Goal: Transaction & Acquisition: Purchase product/service

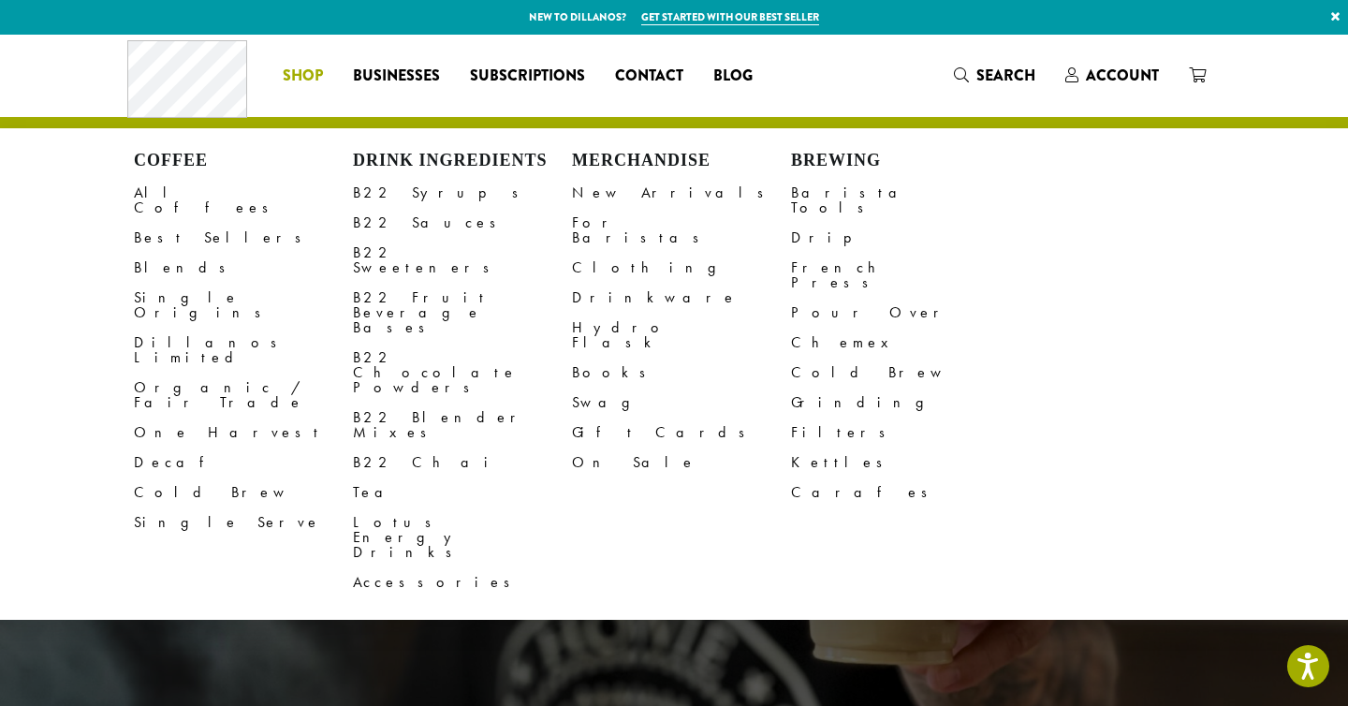
click at [292, 69] on span "Shop" at bounding box center [303, 76] width 40 height 23
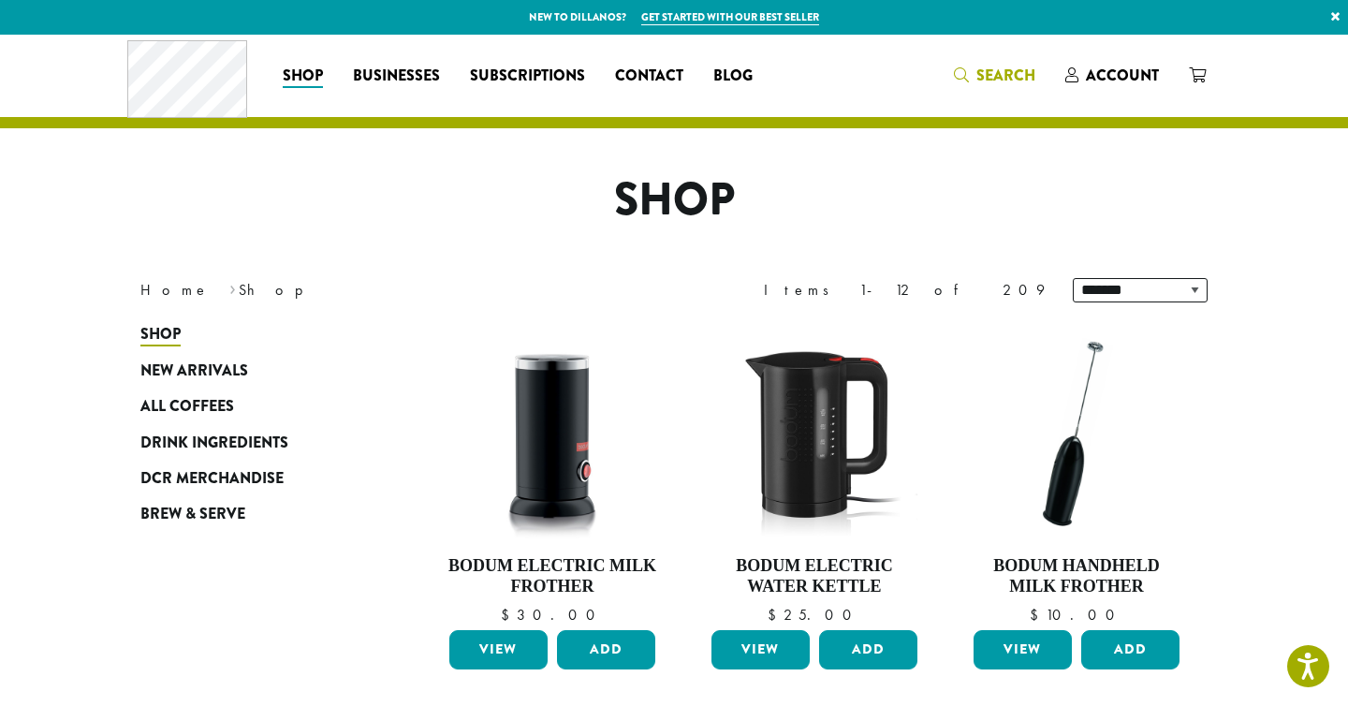
click at [1001, 78] on span "Search" at bounding box center [1005, 76] width 59 height 22
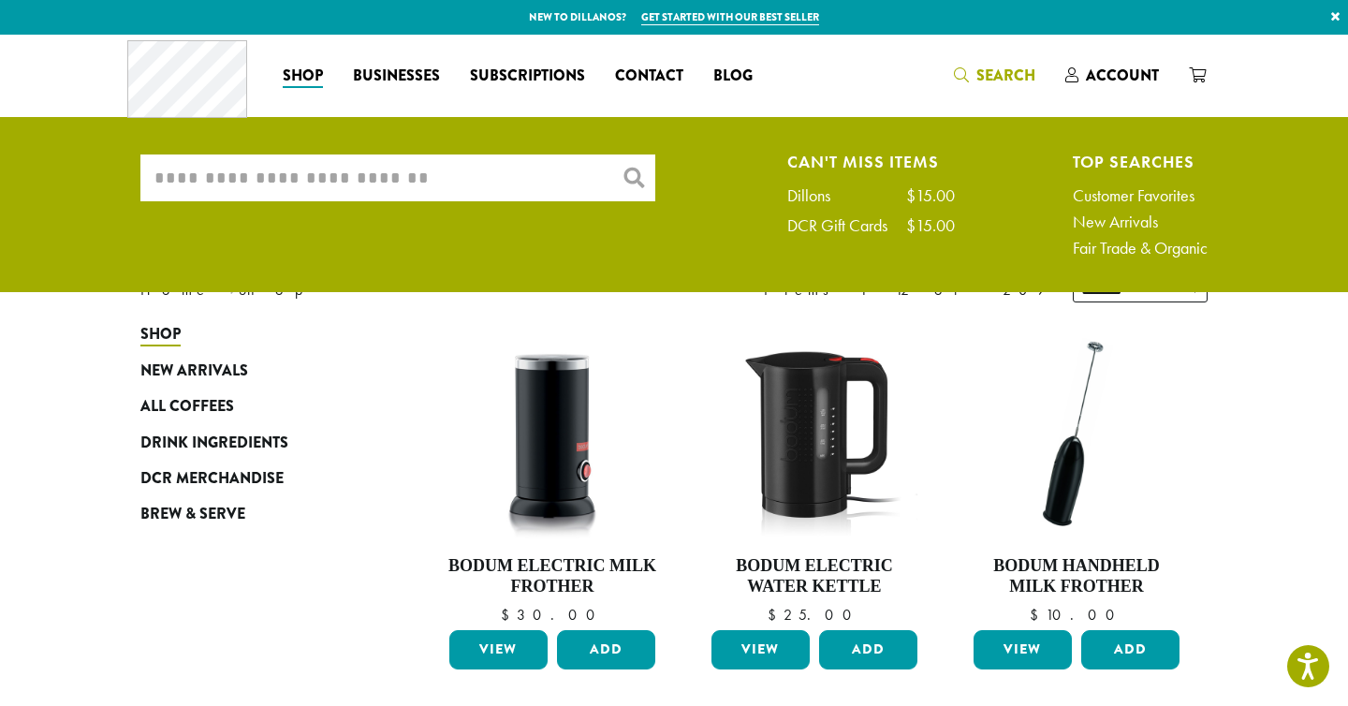
click at [529, 177] on input "What are you searching for?" at bounding box center [397, 177] width 515 height 47
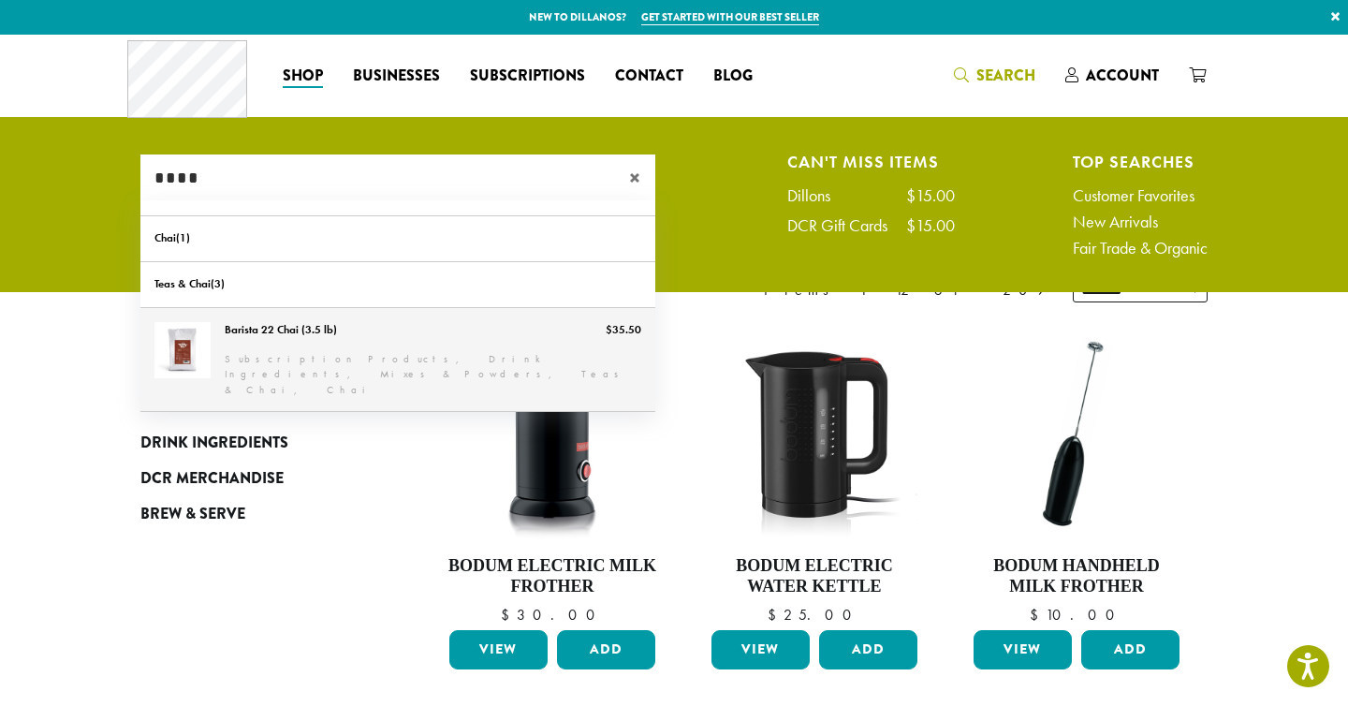
type input "****"
click at [319, 317] on link "Barista 22 Chai (3.5 lb)" at bounding box center [397, 360] width 515 height 104
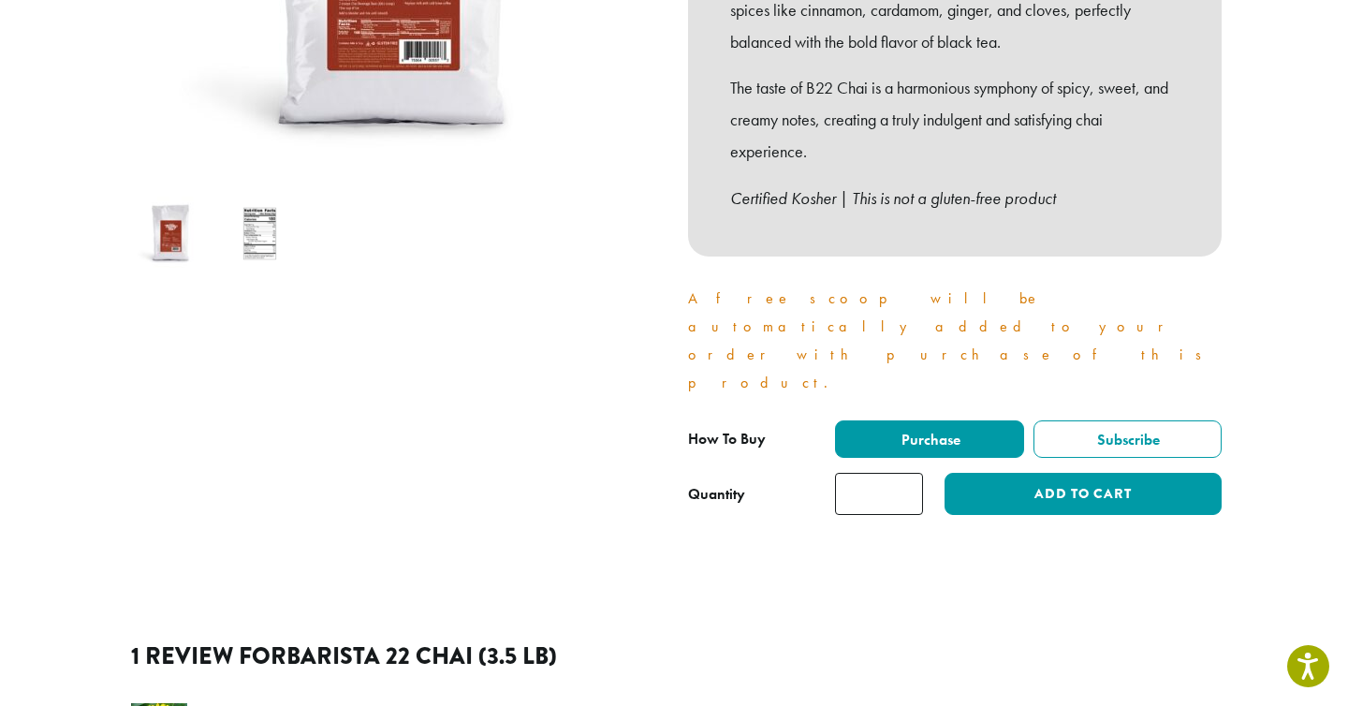
scroll to position [450, 0]
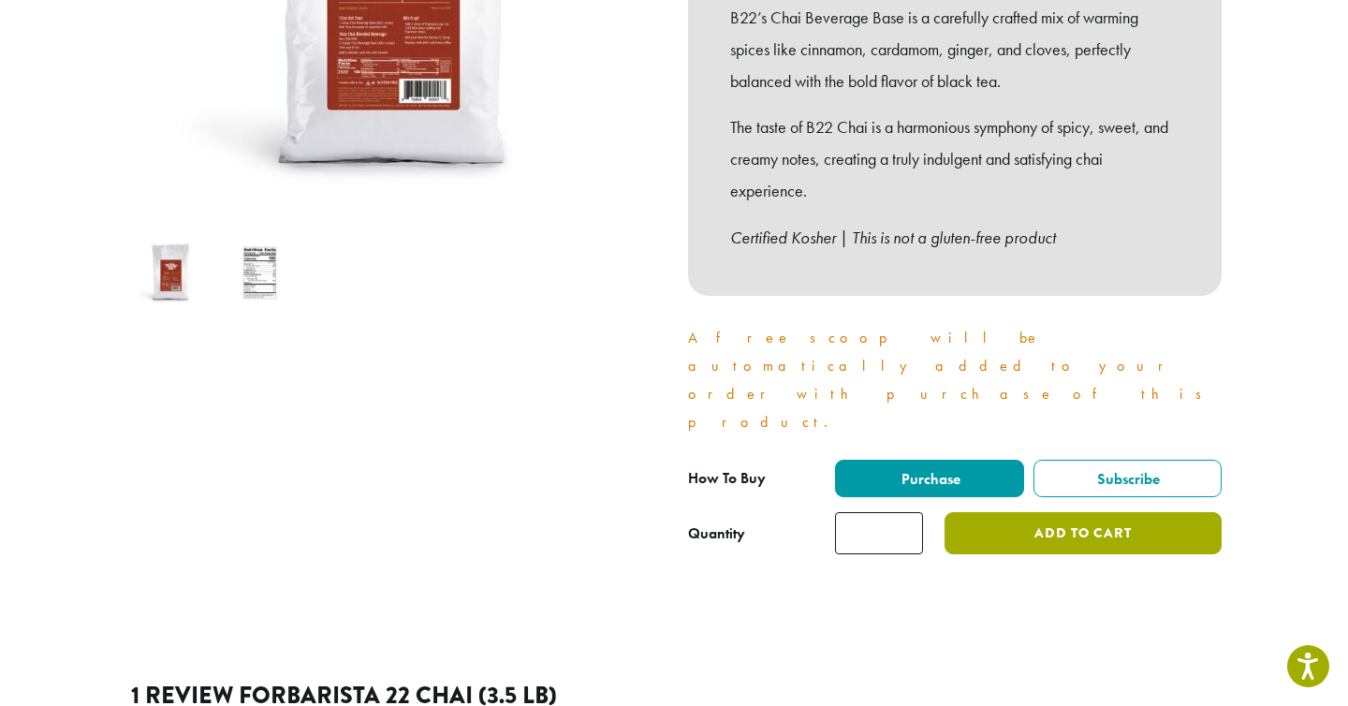
click at [1027, 512] on button "Add to cart" at bounding box center [1082, 533] width 277 height 42
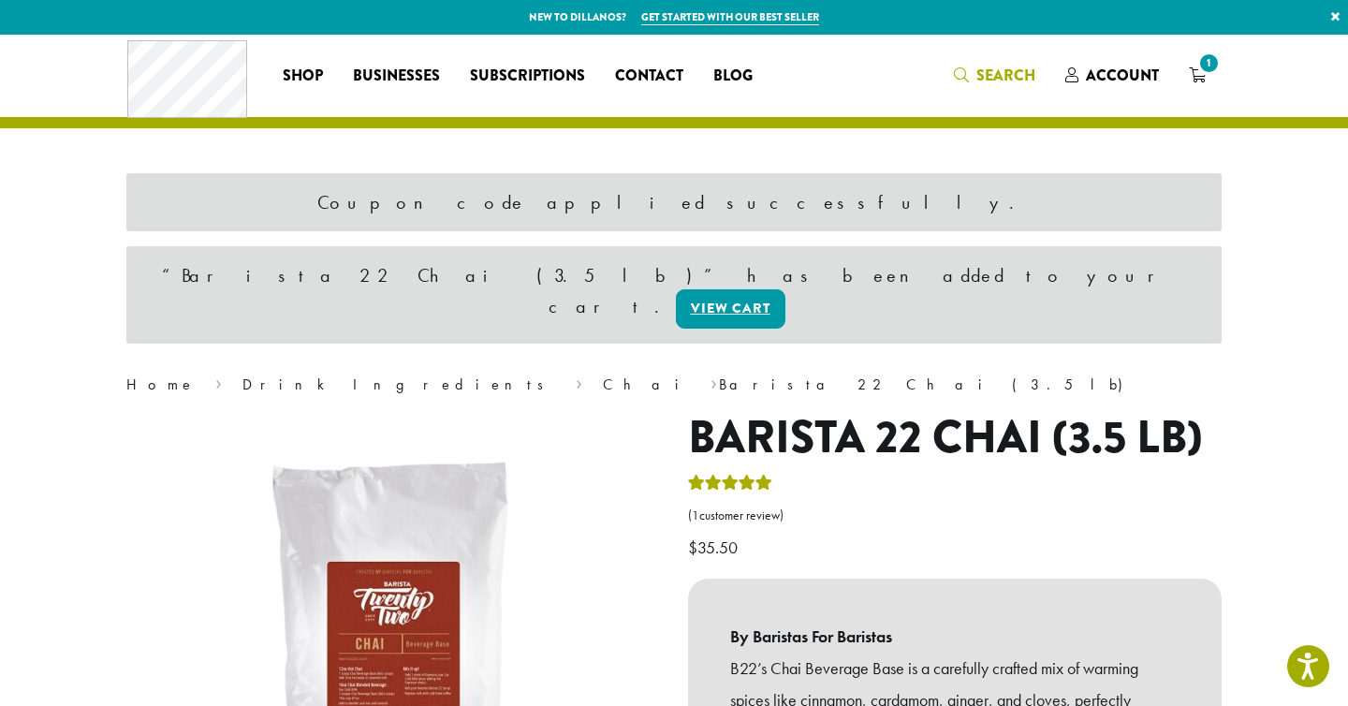
click at [1001, 69] on span "Search" at bounding box center [1005, 76] width 59 height 22
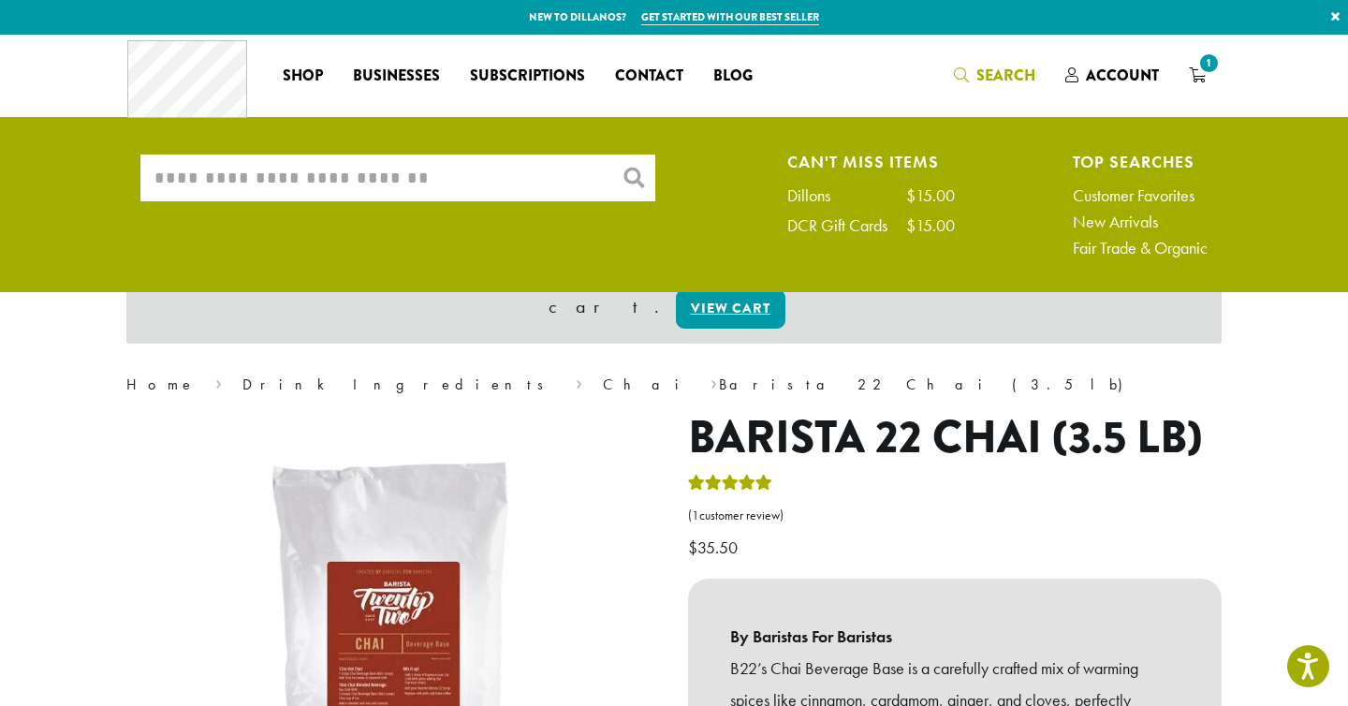
click at [476, 175] on input "What are you searching for?" at bounding box center [397, 177] width 515 height 47
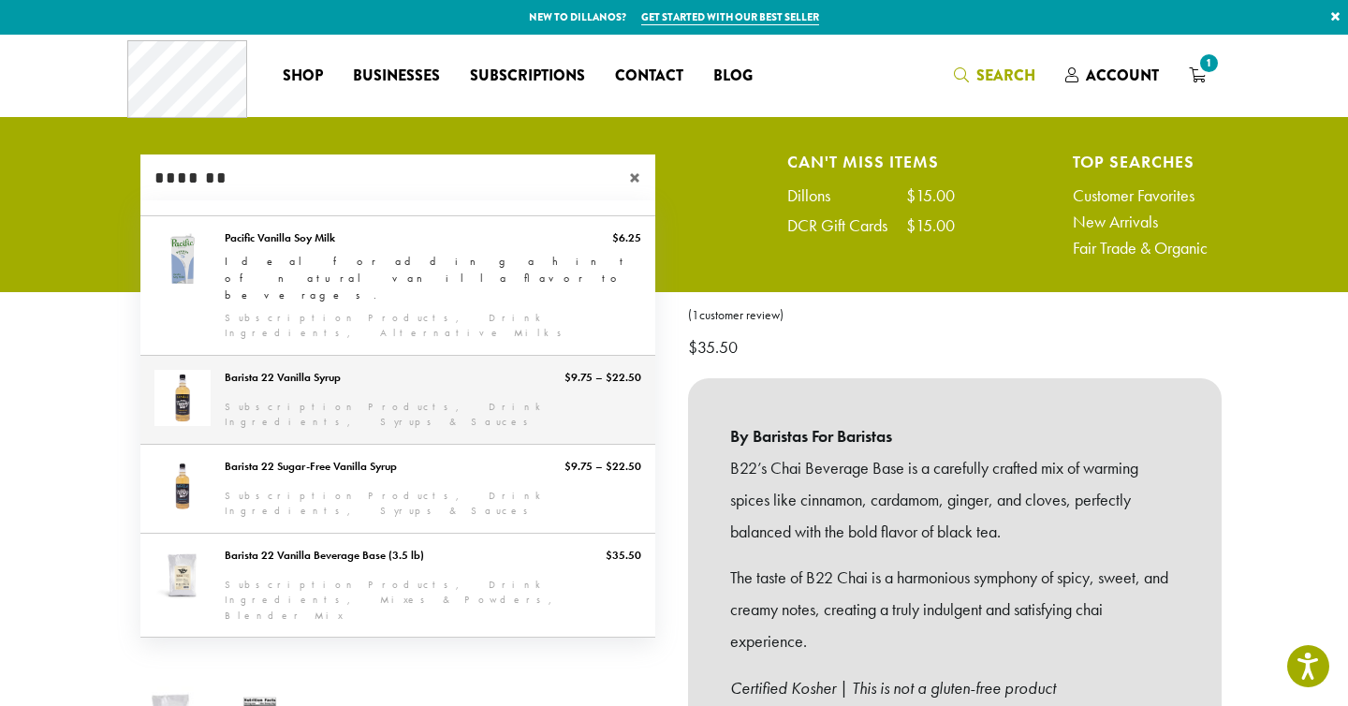
type input "*******"
click at [434, 356] on link "Barista 22 Vanilla Syrup" at bounding box center [397, 400] width 515 height 88
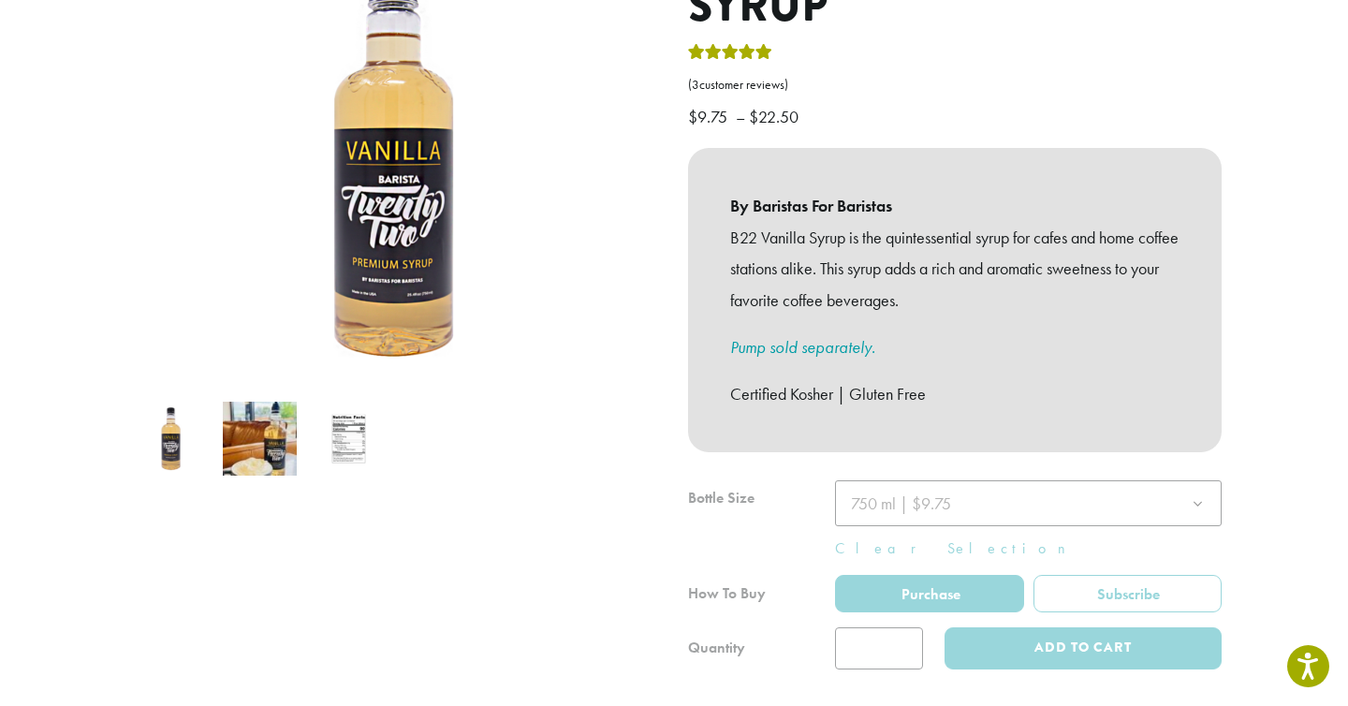
scroll to position [322, 0]
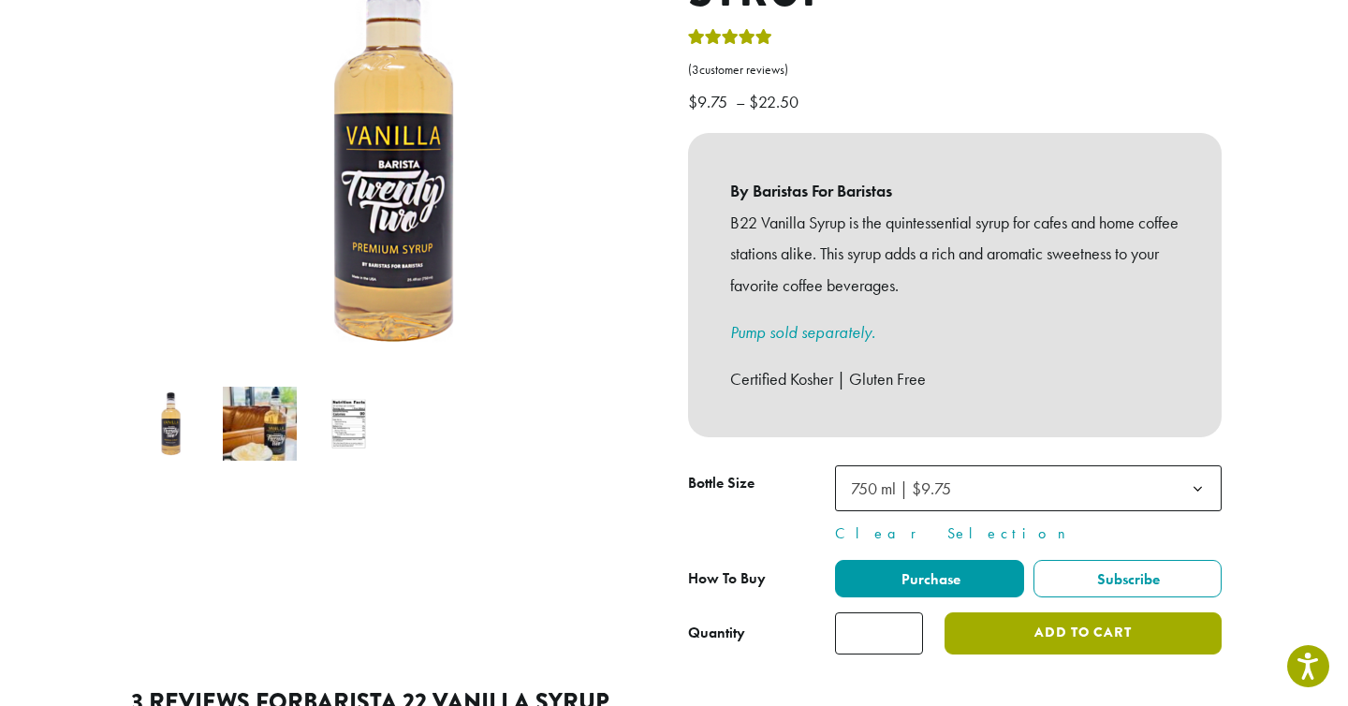
click at [1004, 614] on button "Add to cart" at bounding box center [1082, 633] width 277 height 42
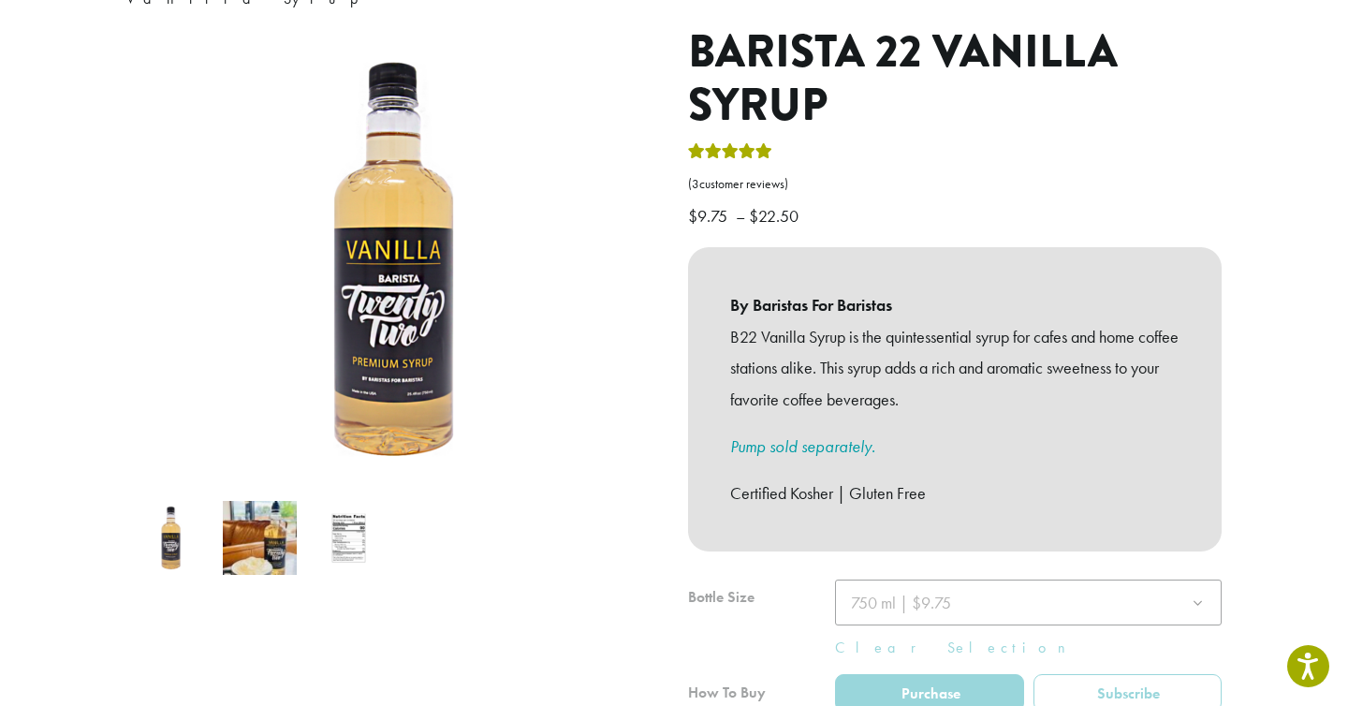
scroll to position [459, 0]
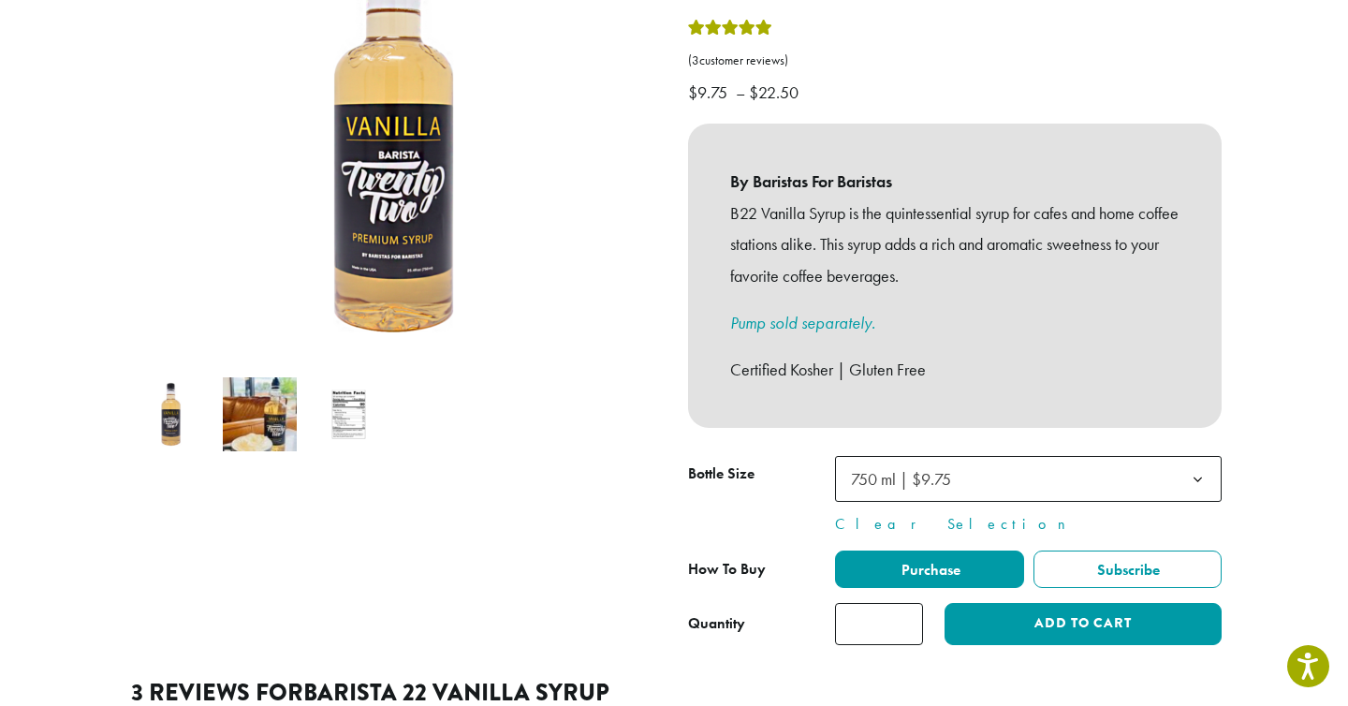
click at [1008, 456] on span "750 ml | $9.75" at bounding box center [1028, 479] width 387 height 46
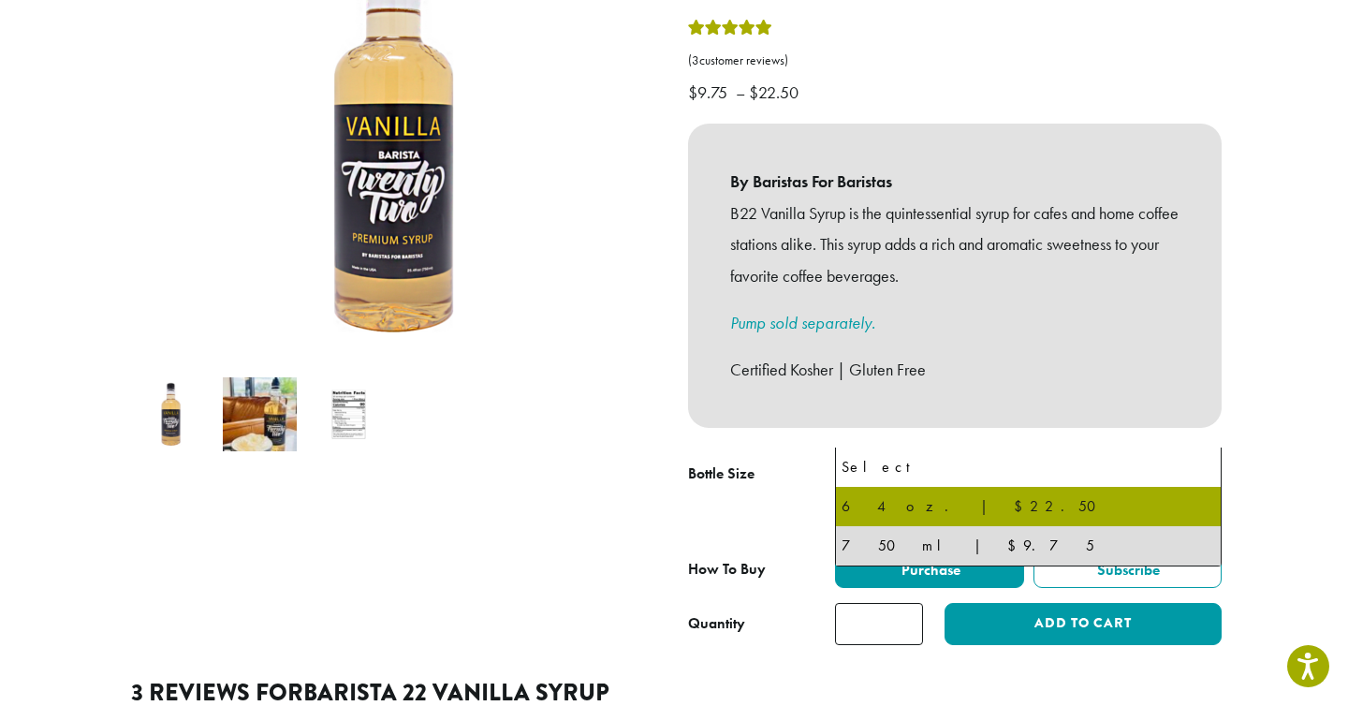
select select "*****"
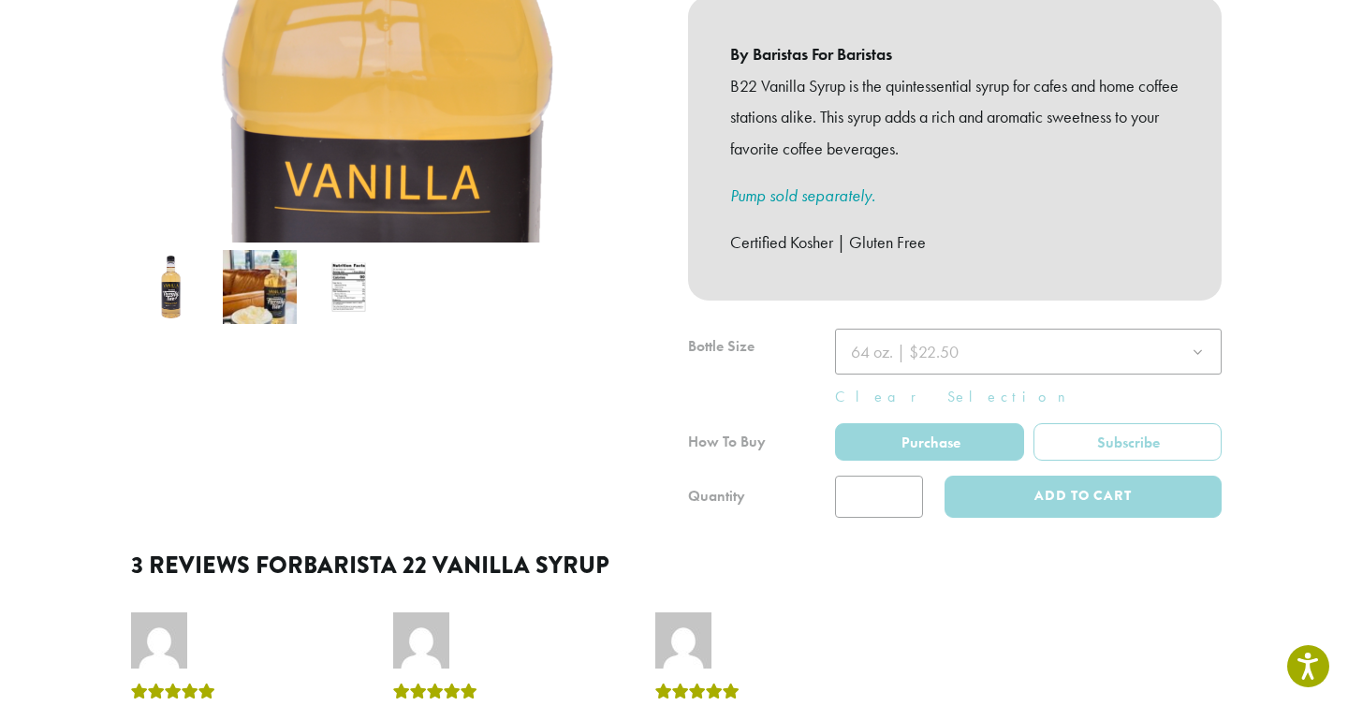
scroll to position [359, 0]
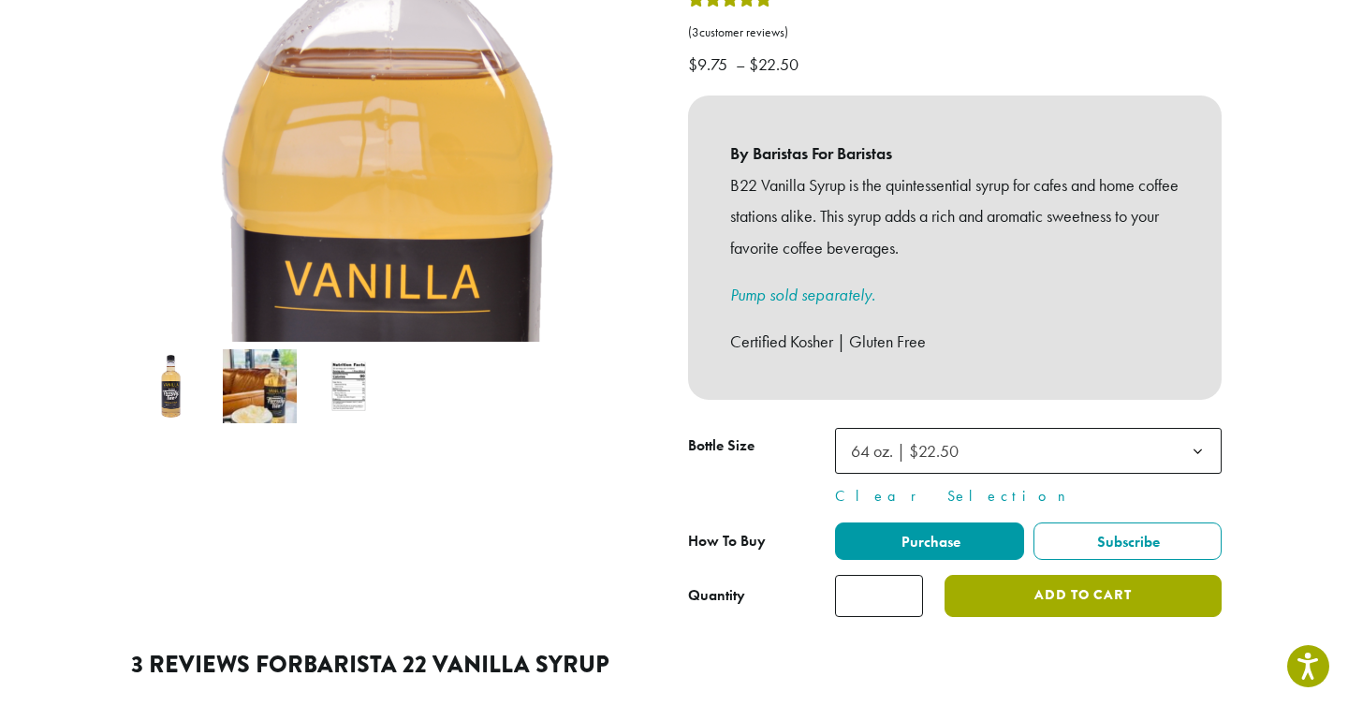
click at [985, 575] on button "Add to cart" at bounding box center [1082, 596] width 277 height 42
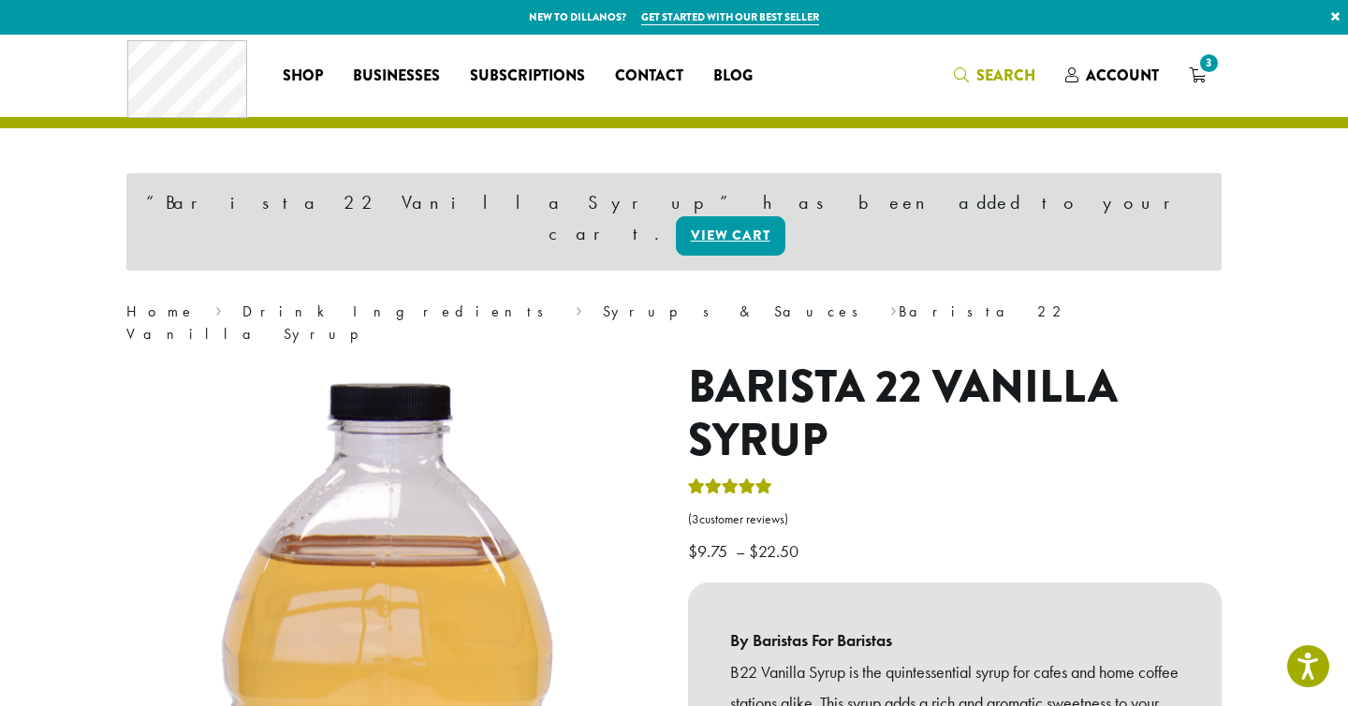
click at [995, 78] on span "Search" at bounding box center [1005, 76] width 59 height 22
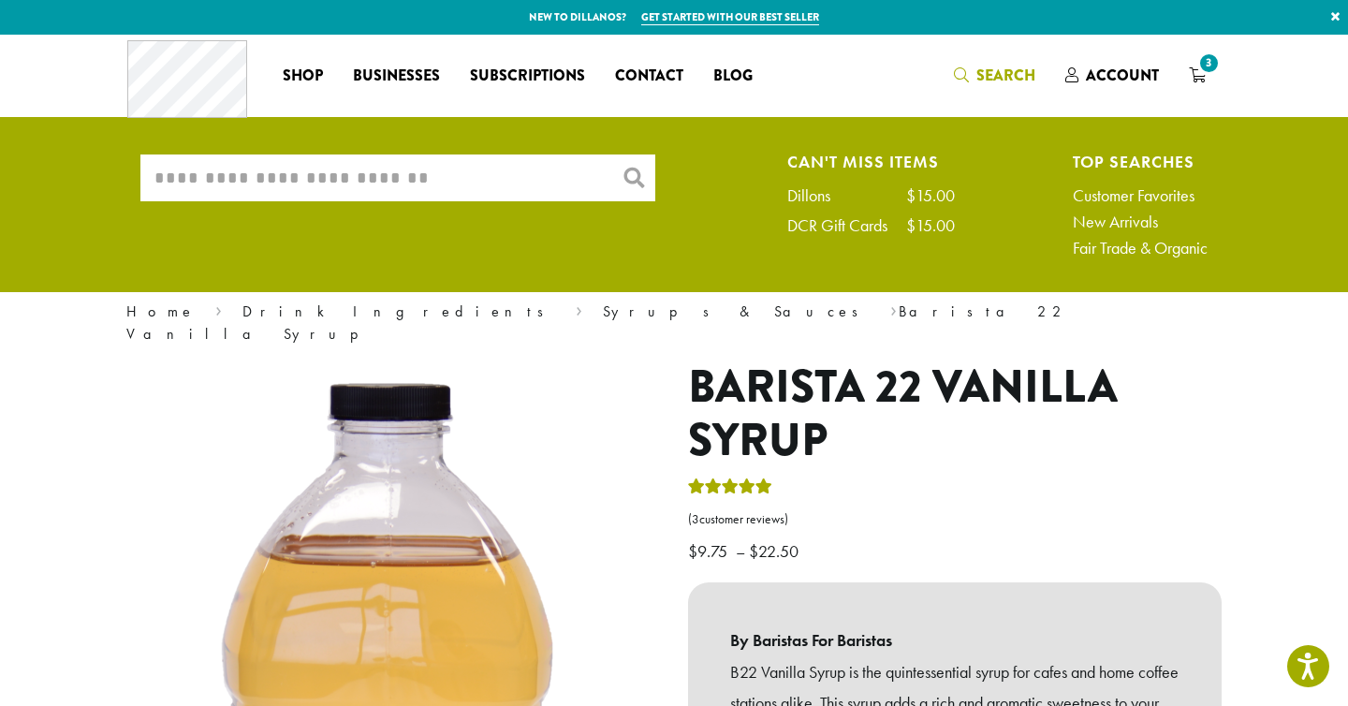
click at [566, 184] on input "What are you searching for?" at bounding box center [397, 177] width 515 height 47
type input "*"
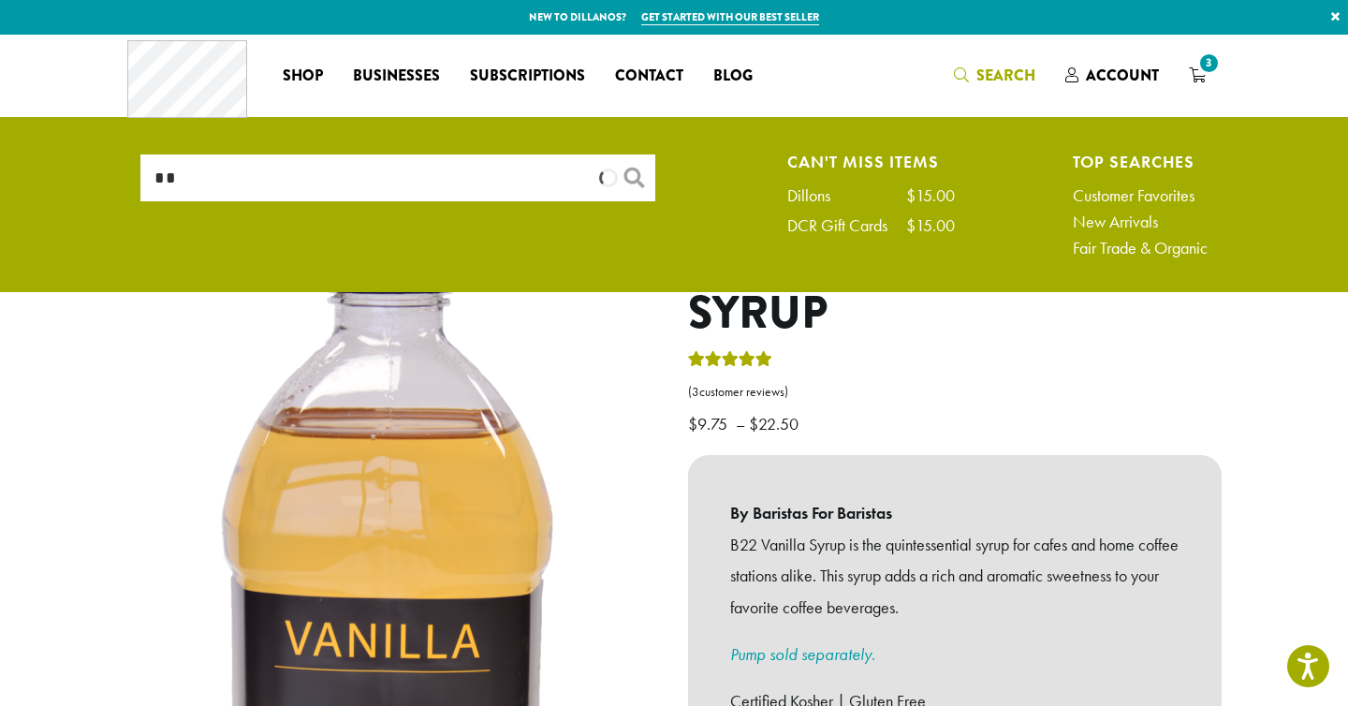
type input "*"
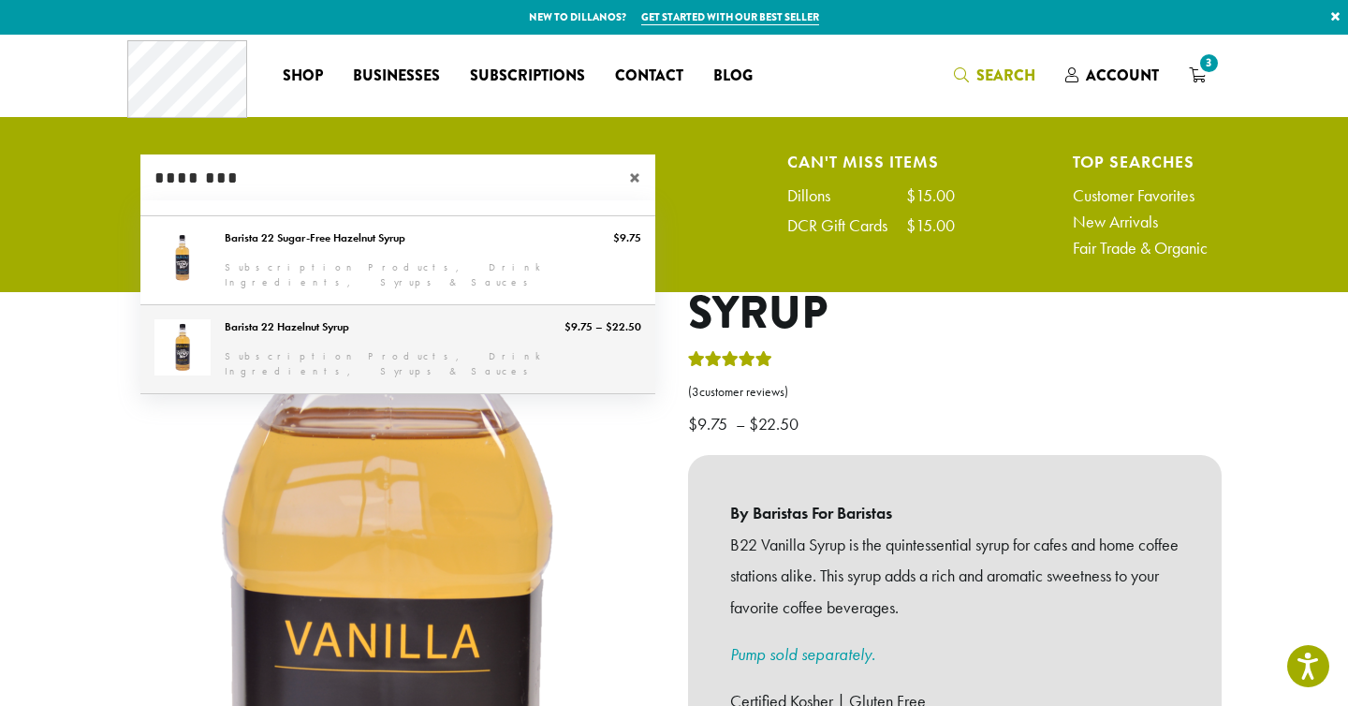
type input "********"
click at [411, 322] on link "Barista 22 Hazelnut Syrup" at bounding box center [397, 349] width 515 height 88
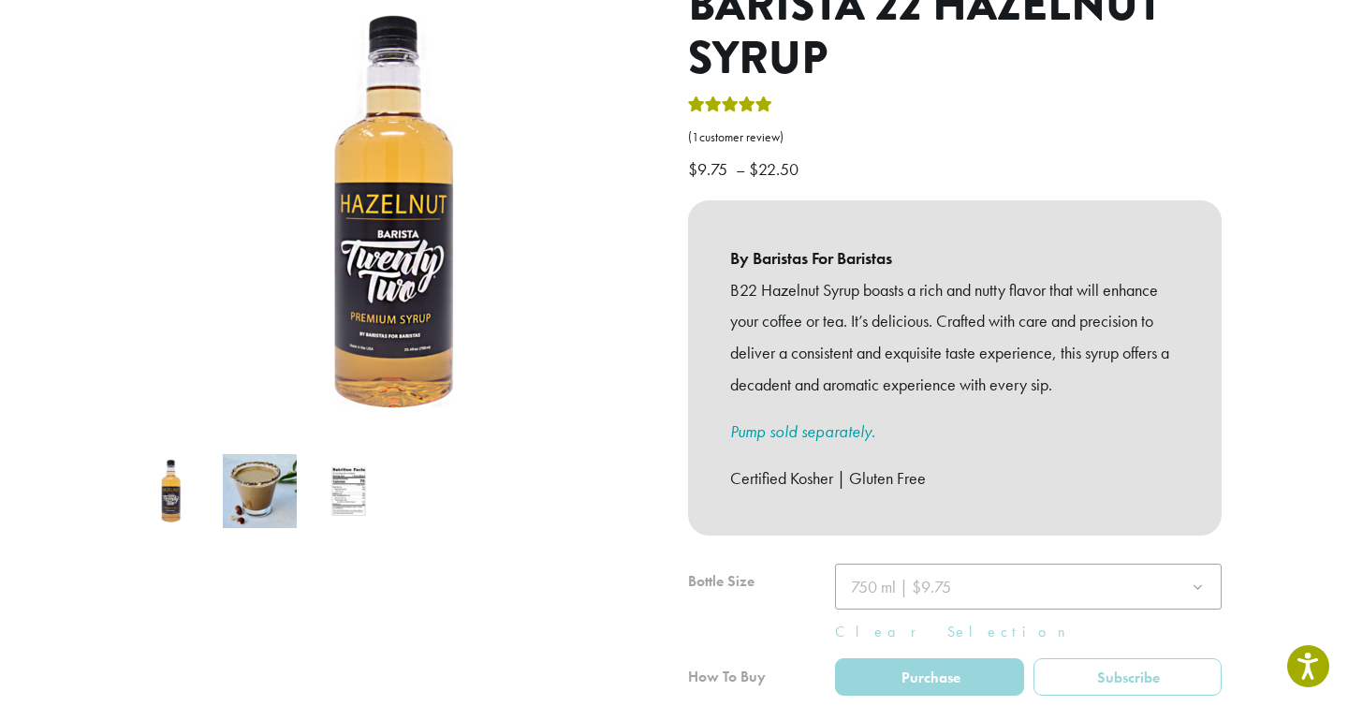
scroll to position [311, 0]
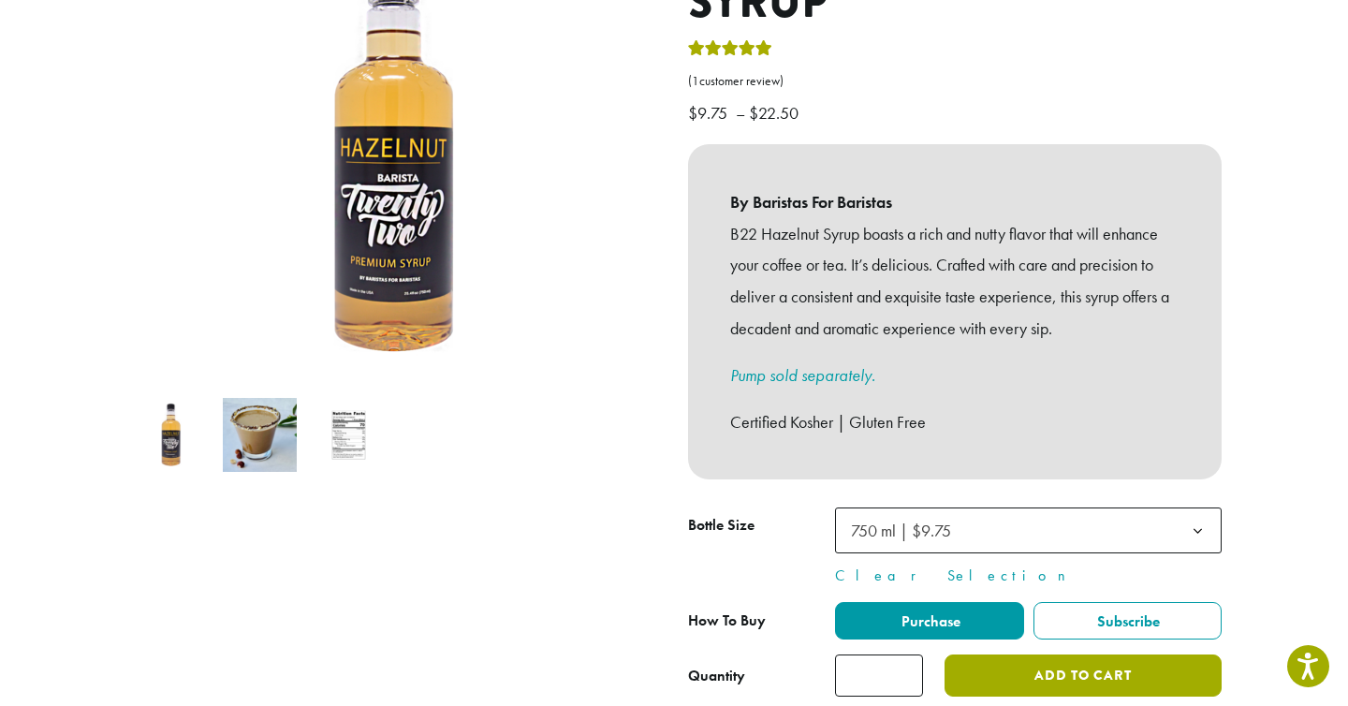
click at [997, 654] on button "Add to cart" at bounding box center [1082, 675] width 277 height 42
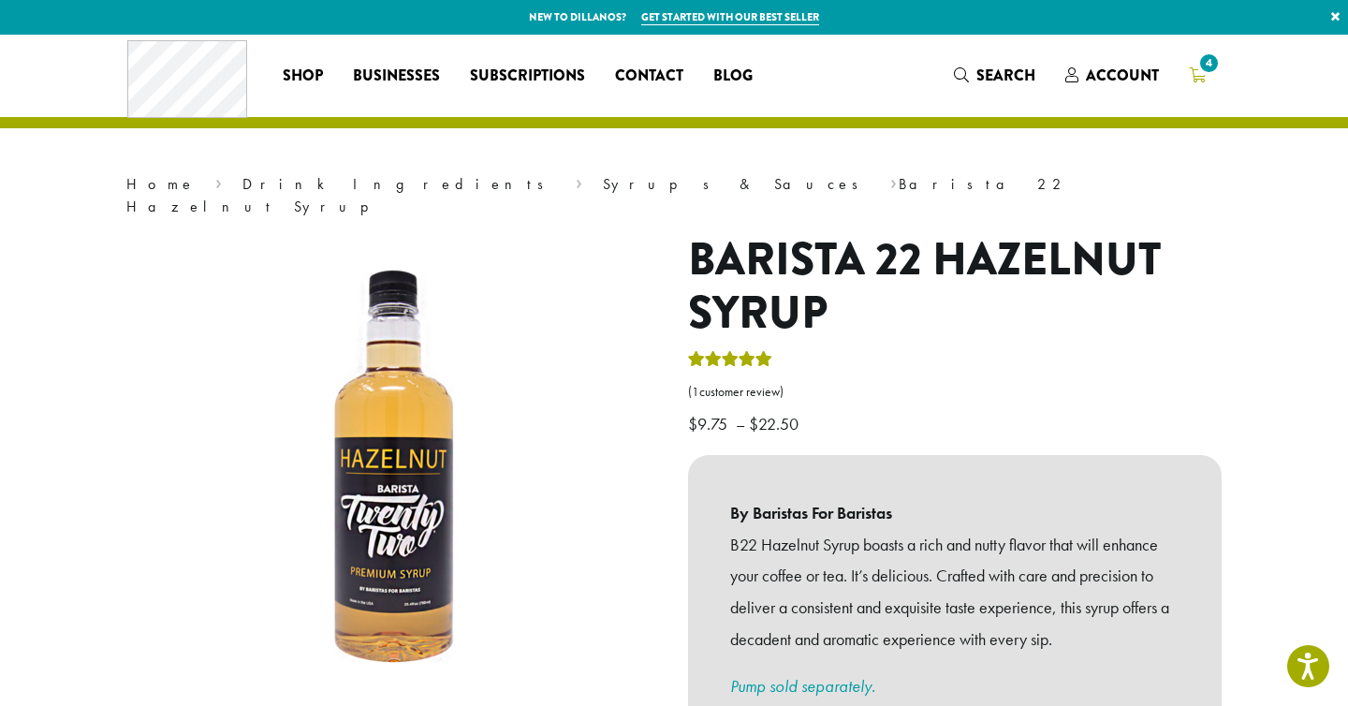
click at [1195, 76] on icon "4" at bounding box center [1197, 74] width 17 height 15
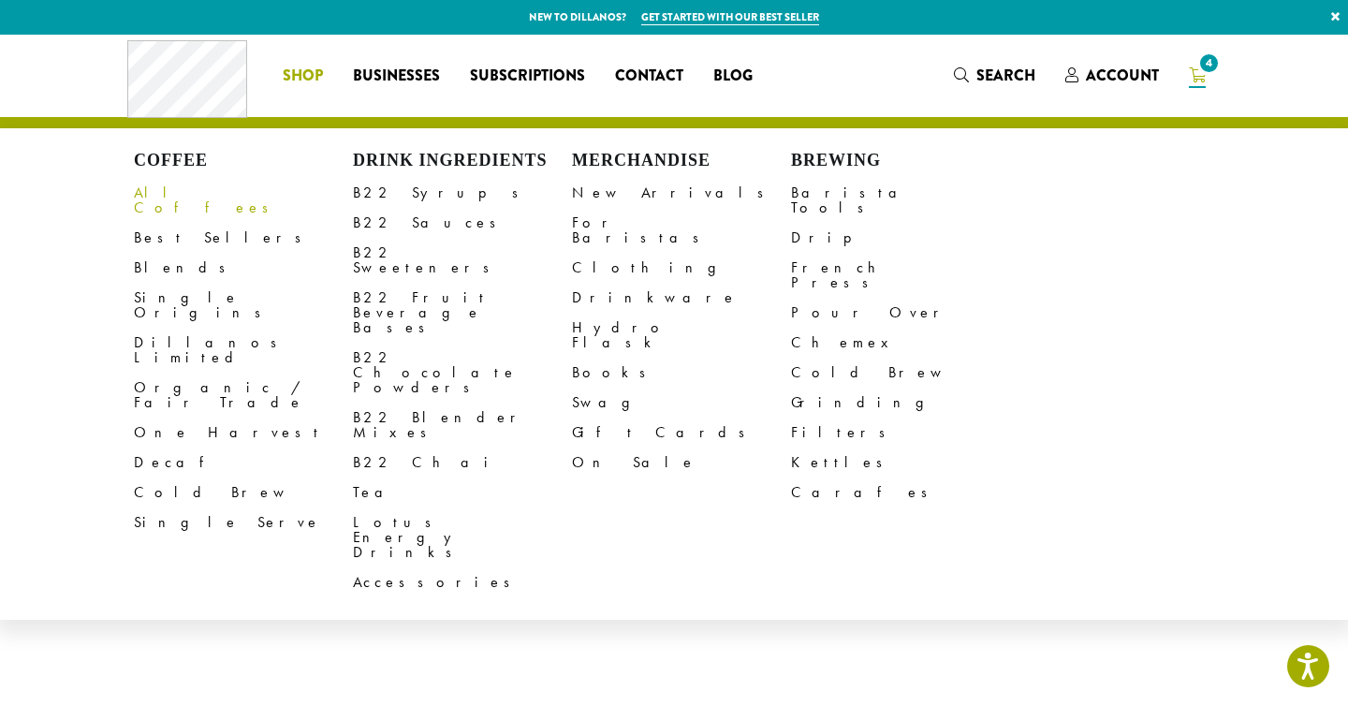
click at [173, 200] on link "All Coffees" at bounding box center [243, 200] width 219 height 45
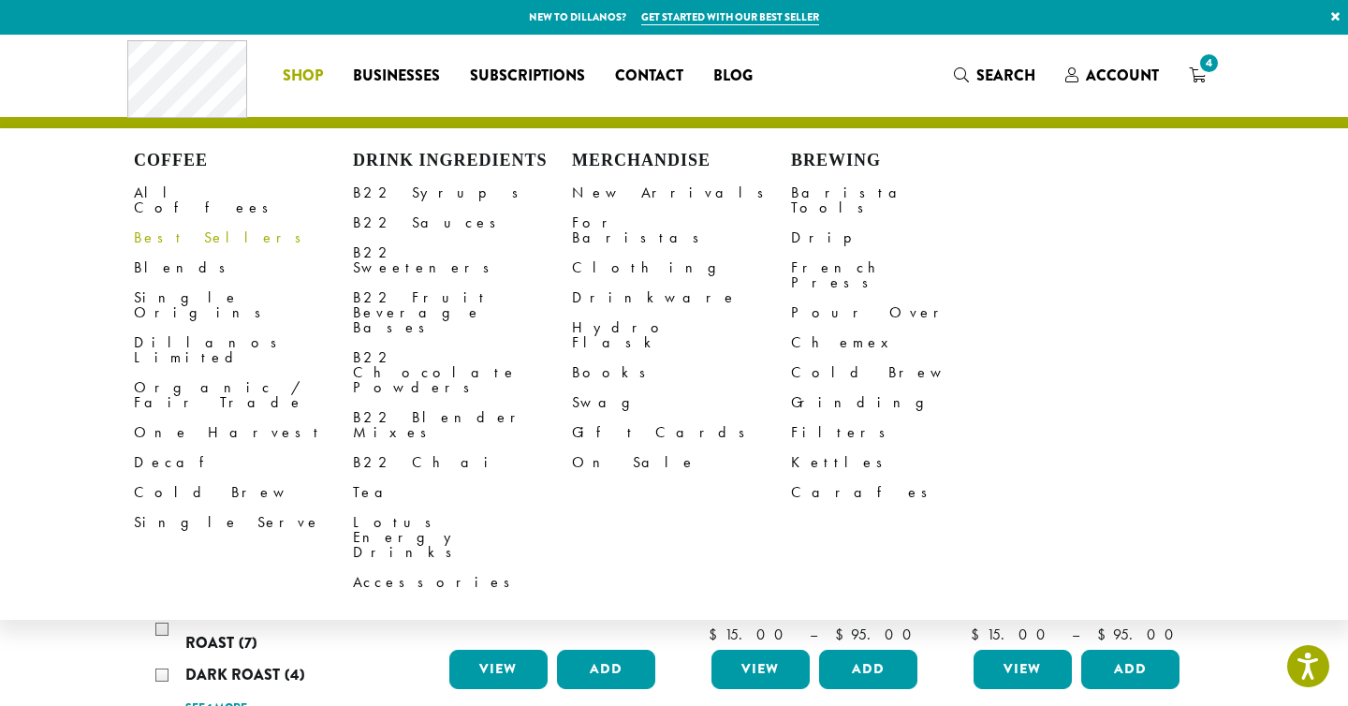
click at [158, 229] on link "Best Sellers" at bounding box center [243, 238] width 219 height 30
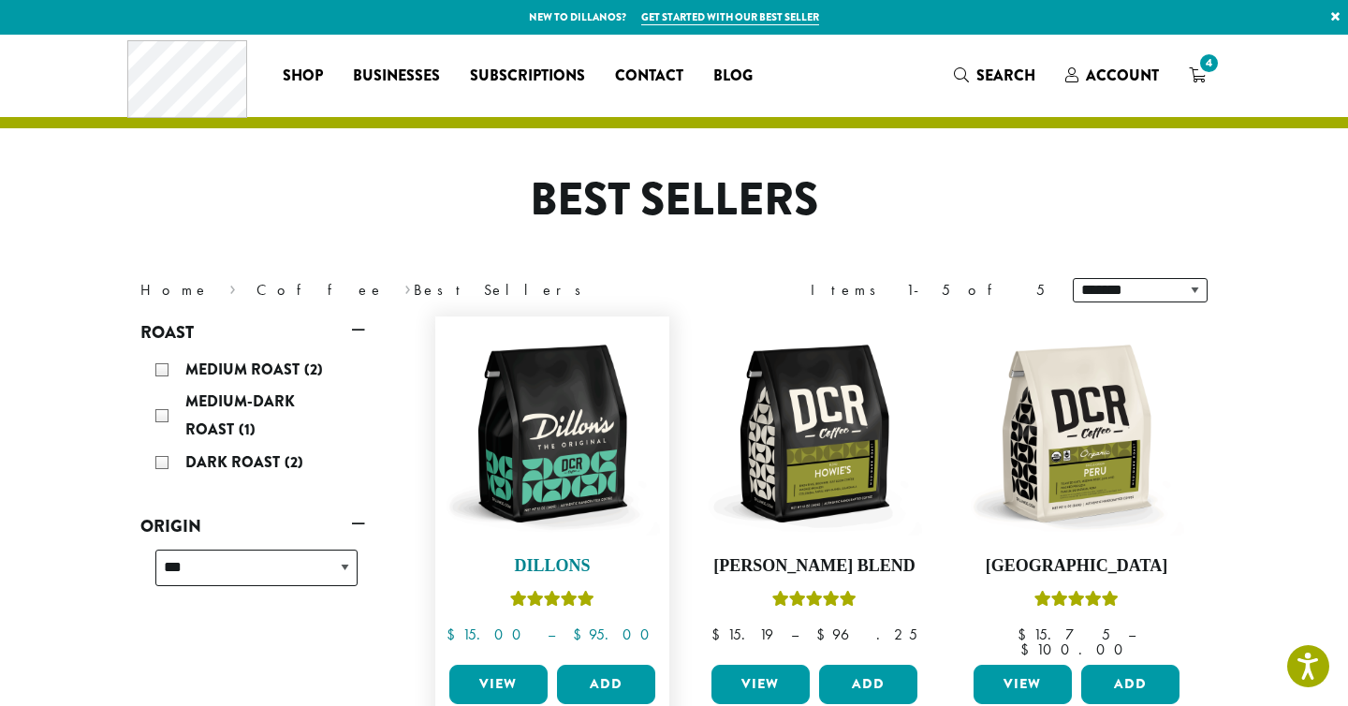
click at [563, 401] on img at bounding box center [552, 433] width 215 height 215
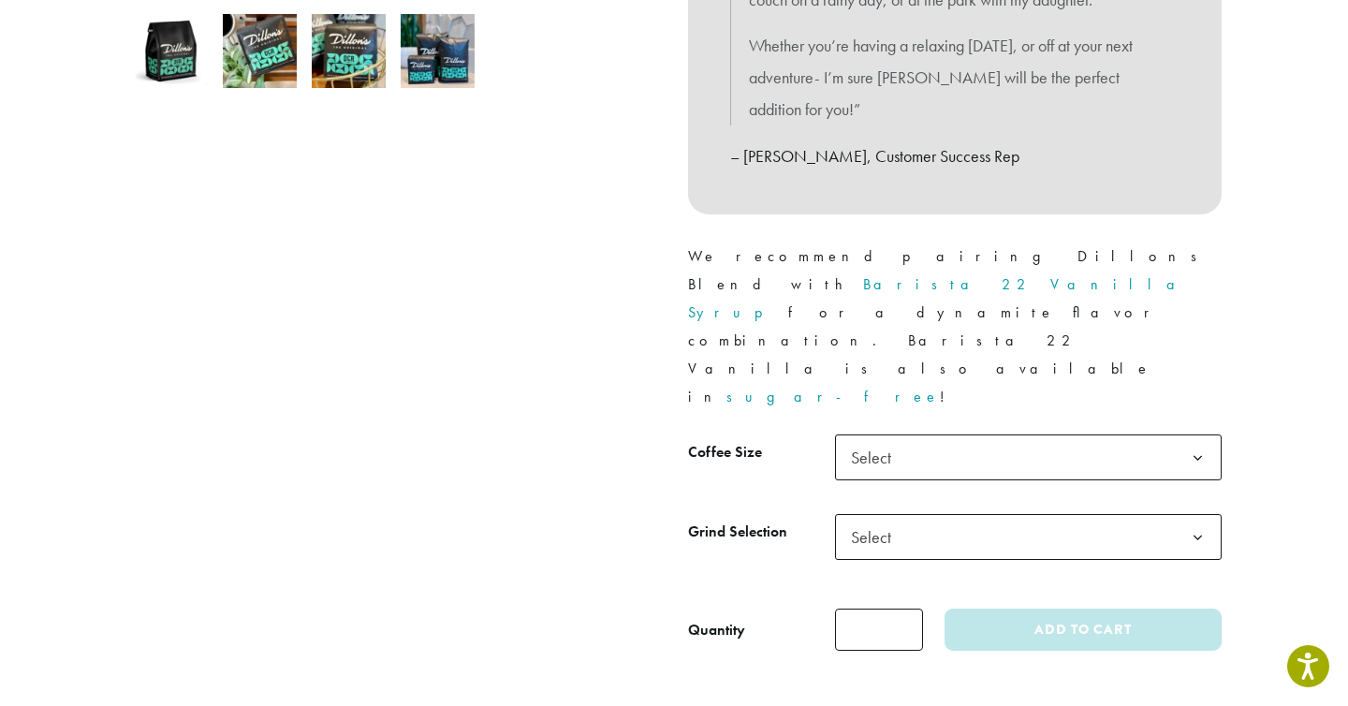
scroll to position [720, 0]
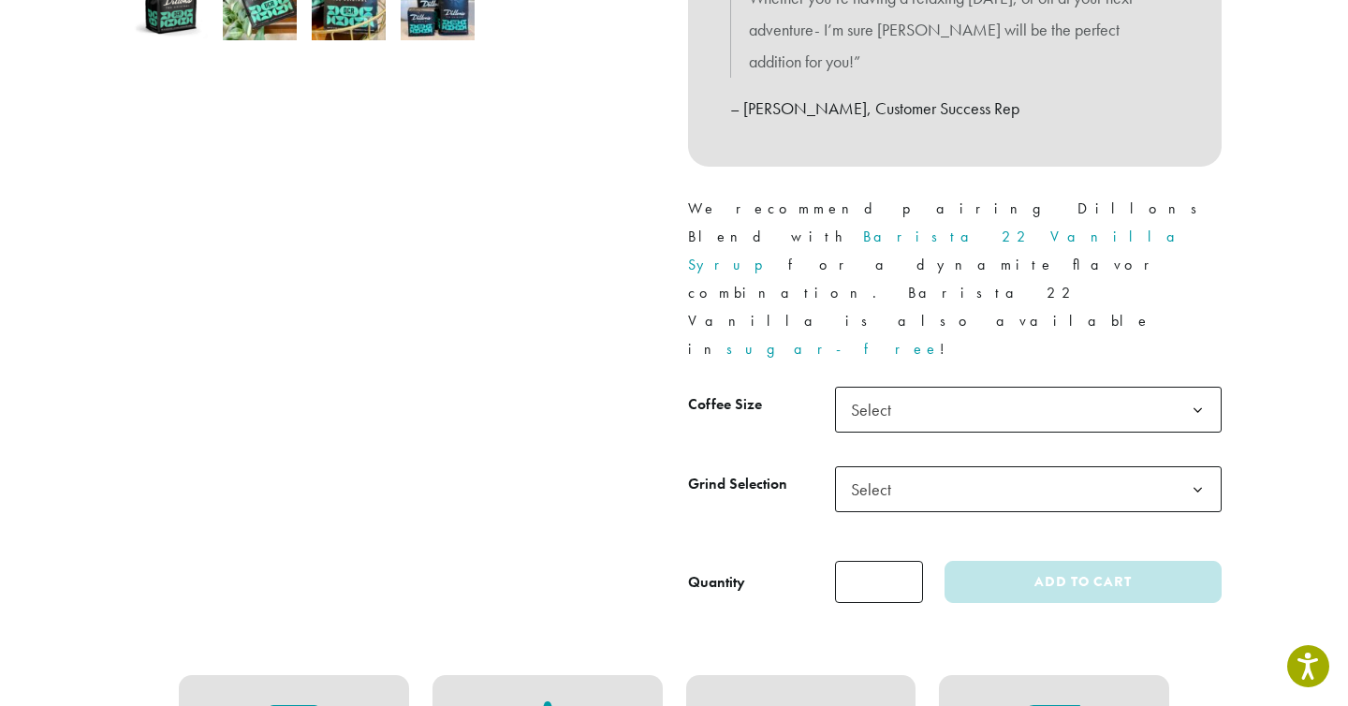
click at [902, 391] on span "Select" at bounding box center [876, 409] width 66 height 37
click at [935, 466] on span "Select" at bounding box center [1028, 489] width 387 height 46
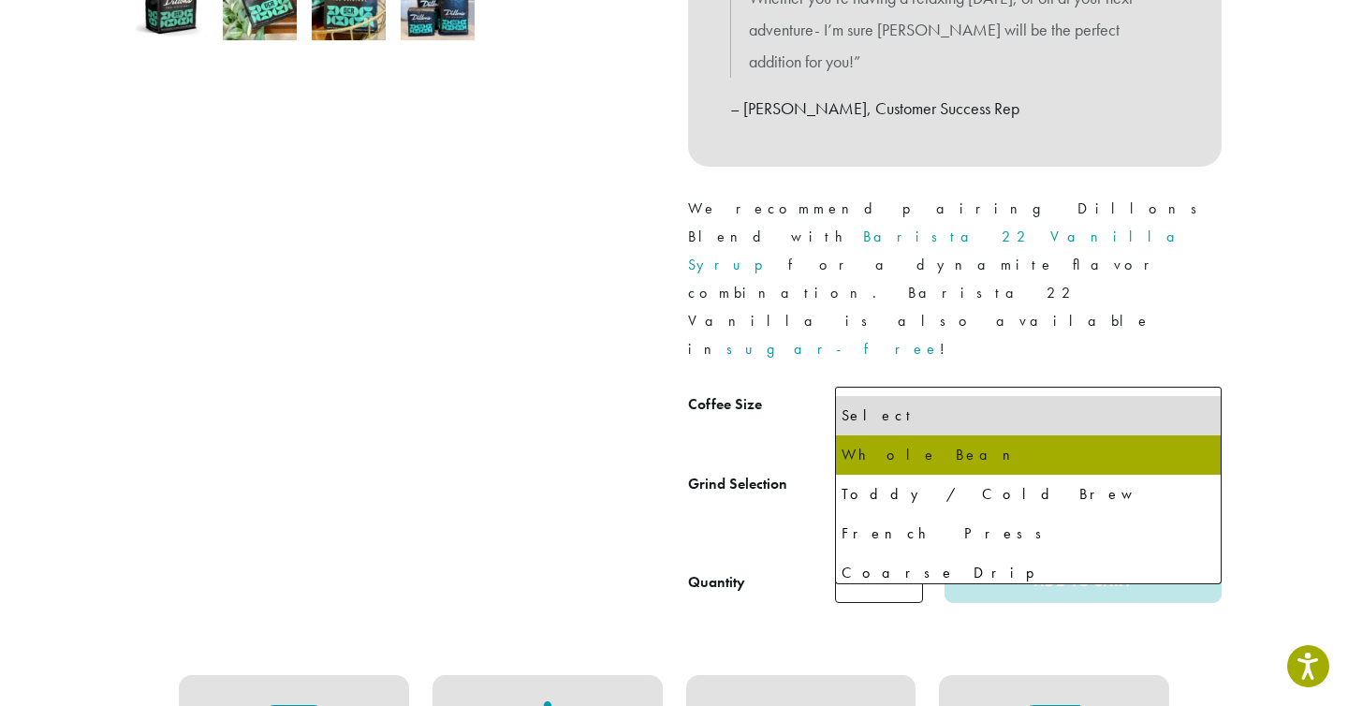
select select "**********"
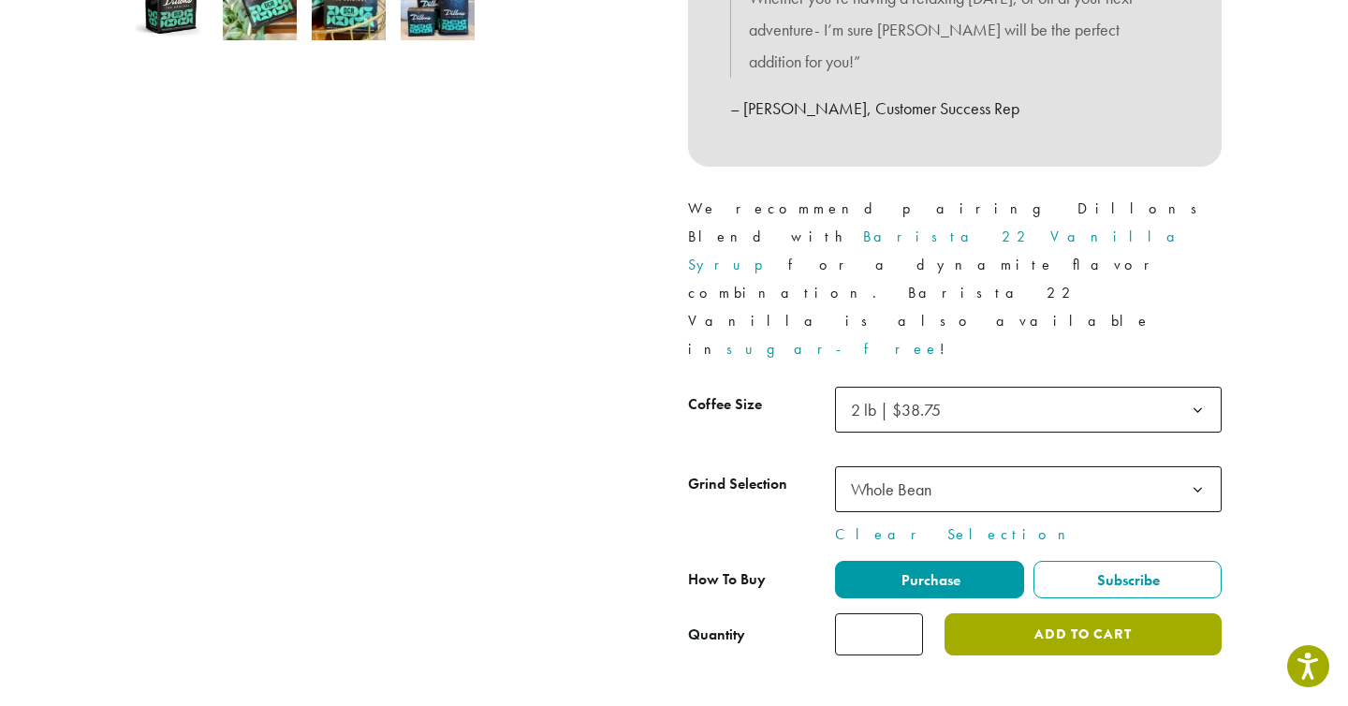
click at [999, 613] on button "Add to cart" at bounding box center [1082, 634] width 277 height 42
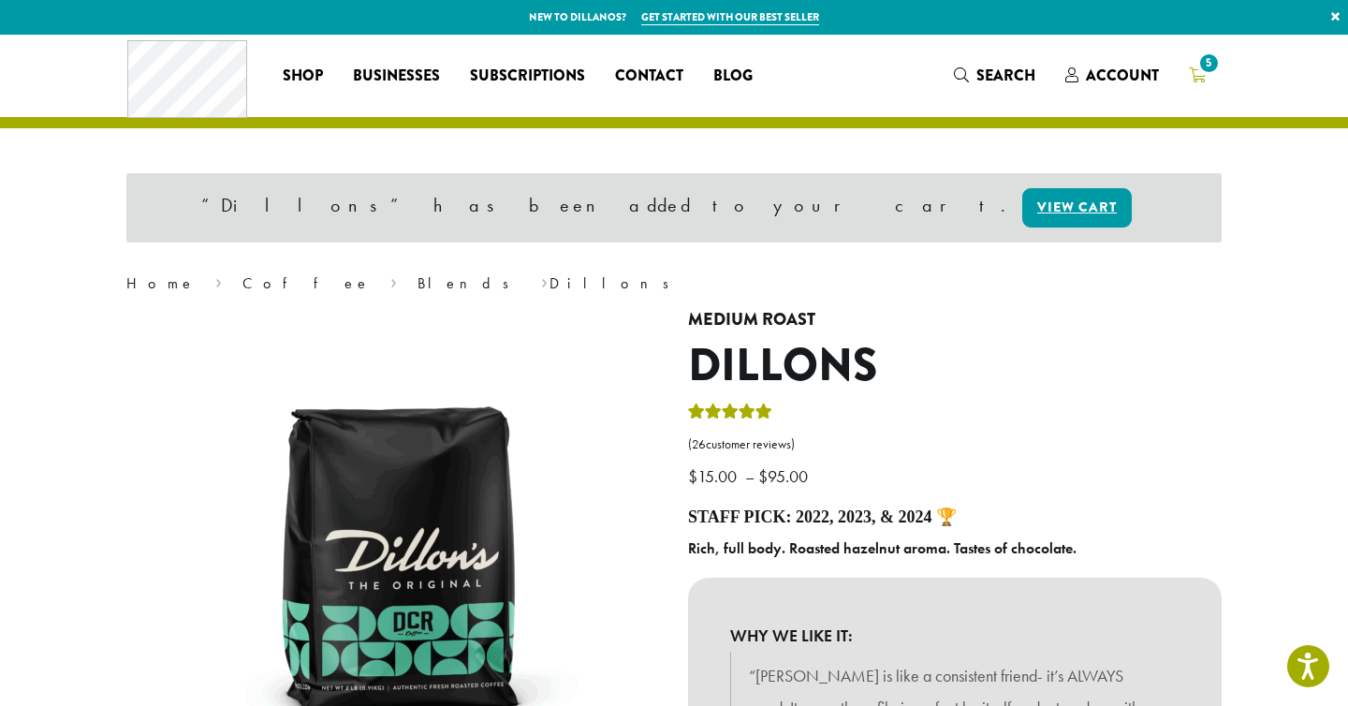
click at [1197, 68] on span "5" at bounding box center [1208, 63] width 25 height 25
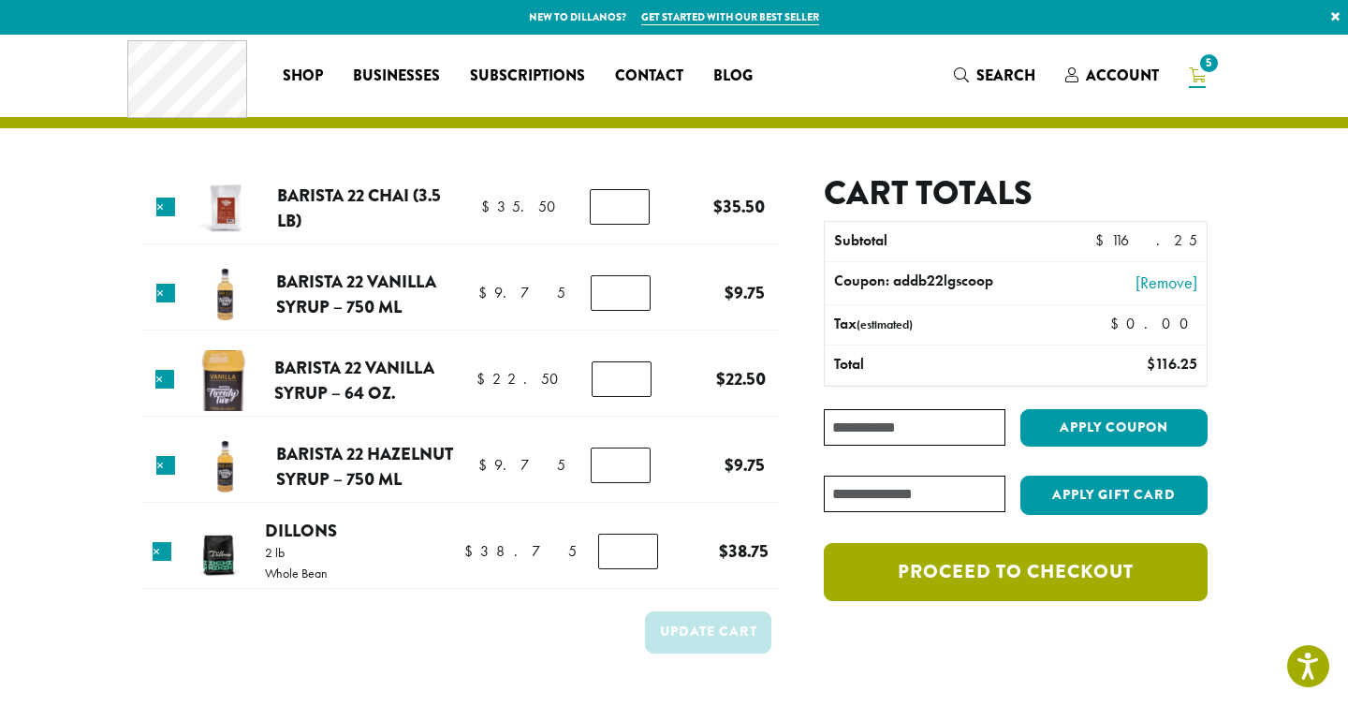
click at [903, 577] on link "Proceed to checkout" at bounding box center [1016, 572] width 384 height 58
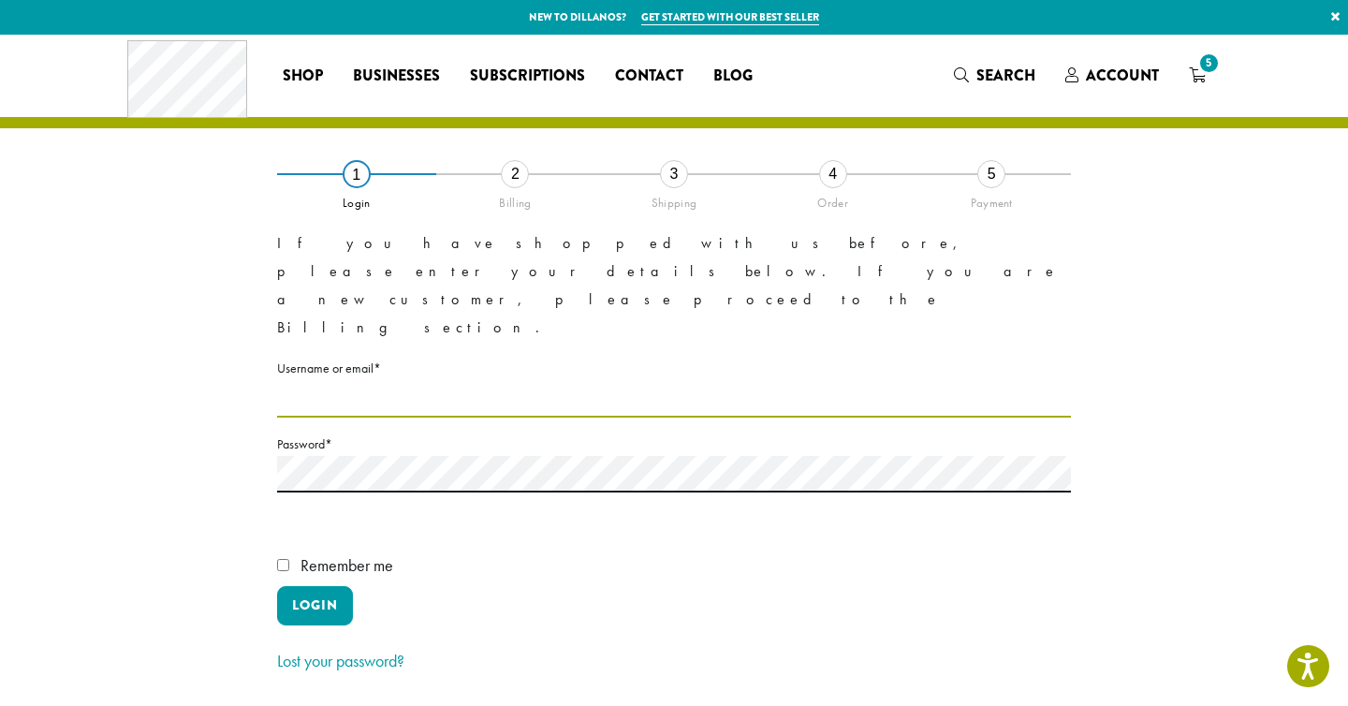
type input "**********"
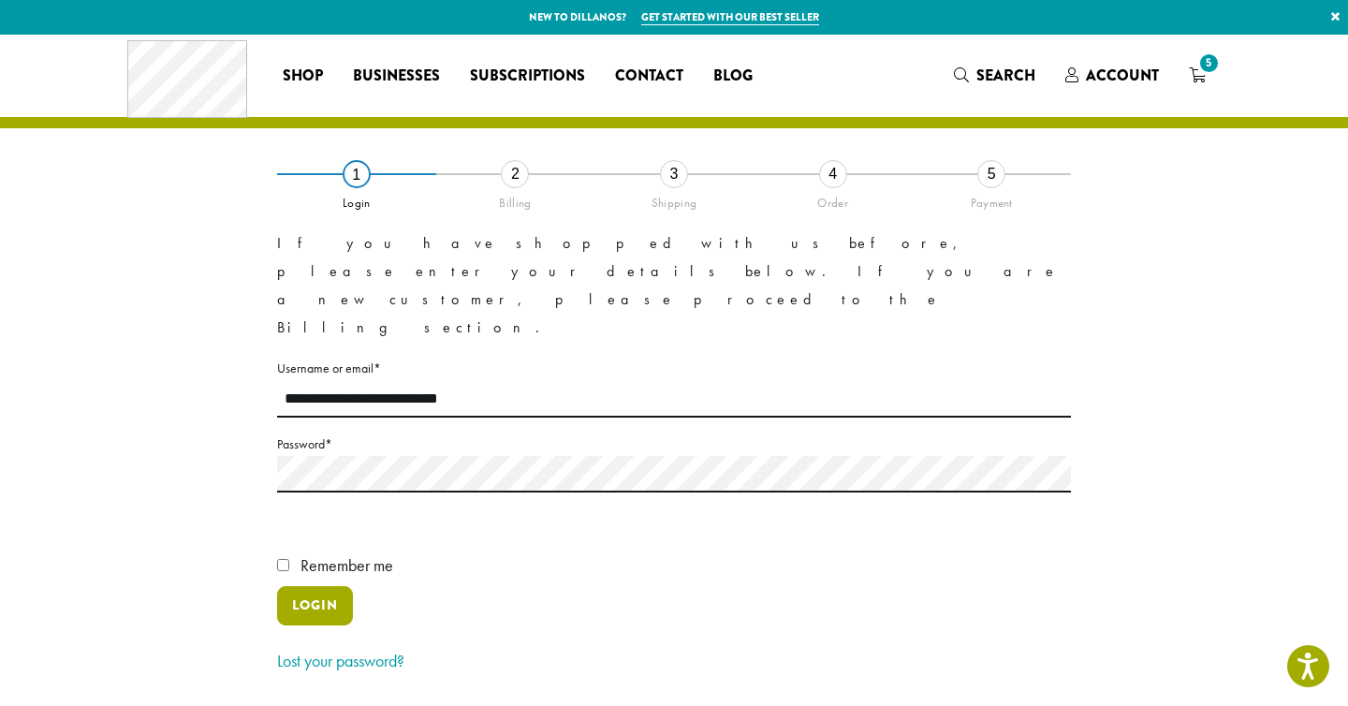
click at [284, 586] on button "Login" at bounding box center [315, 605] width 76 height 39
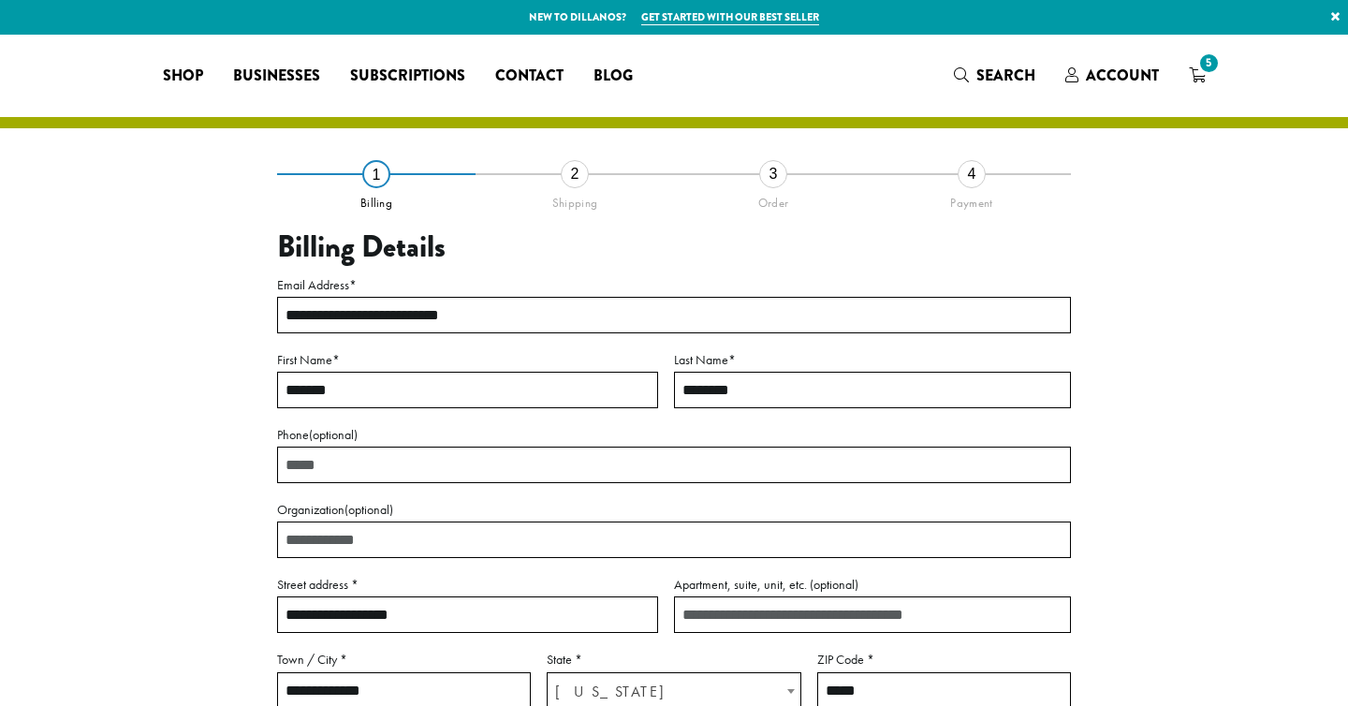
select select "**"
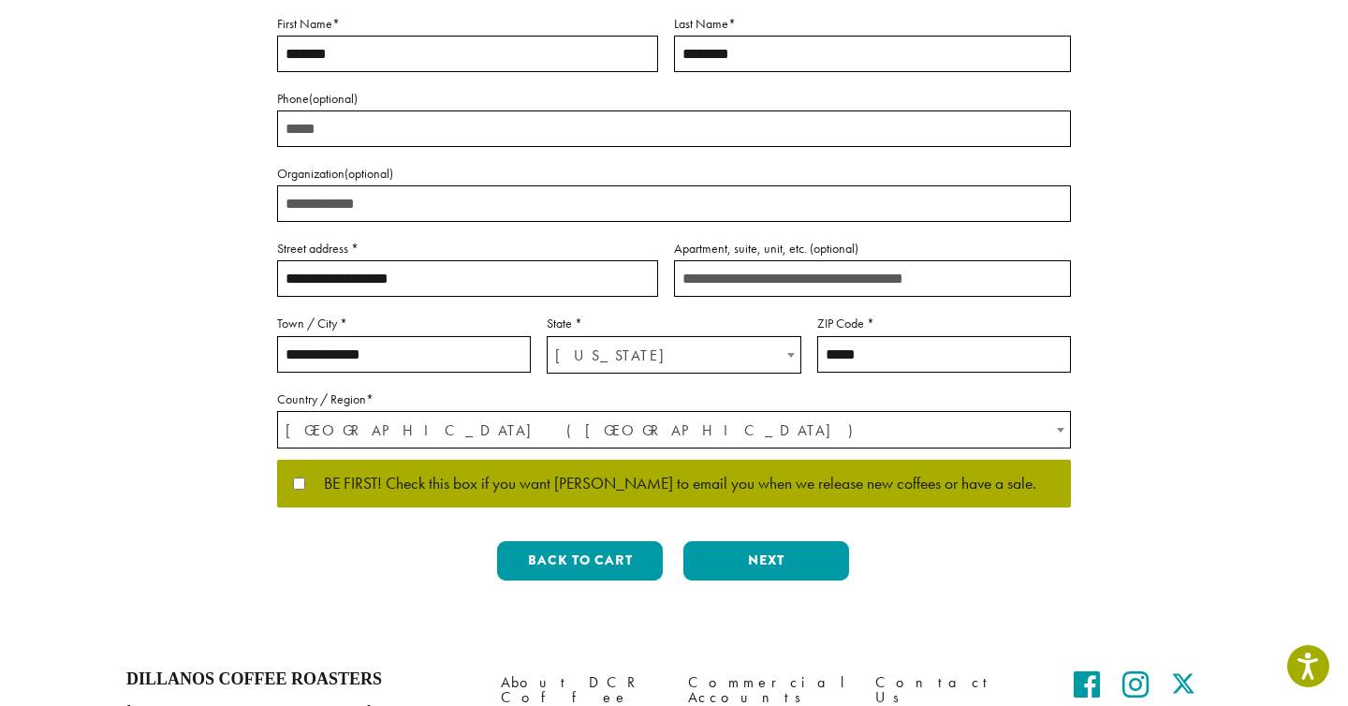
scroll to position [339, 0]
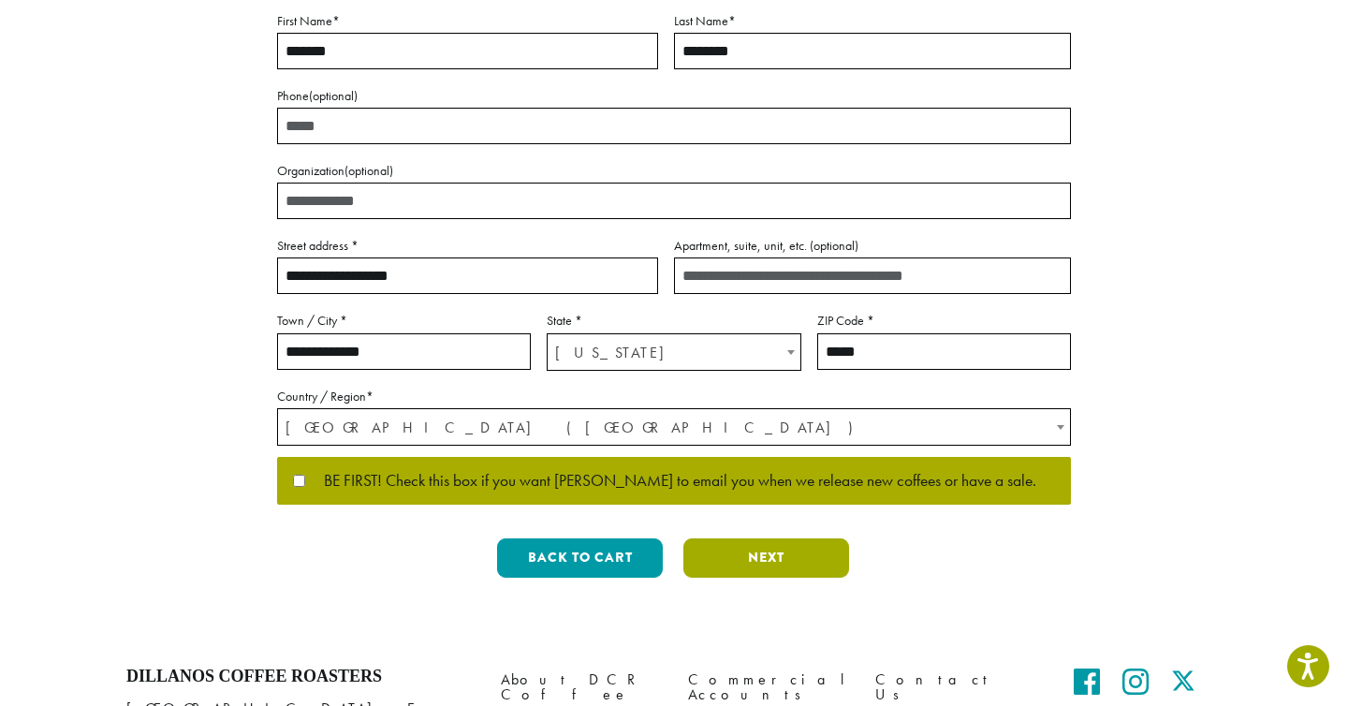
click at [746, 561] on button "Next" at bounding box center [766, 557] width 166 height 39
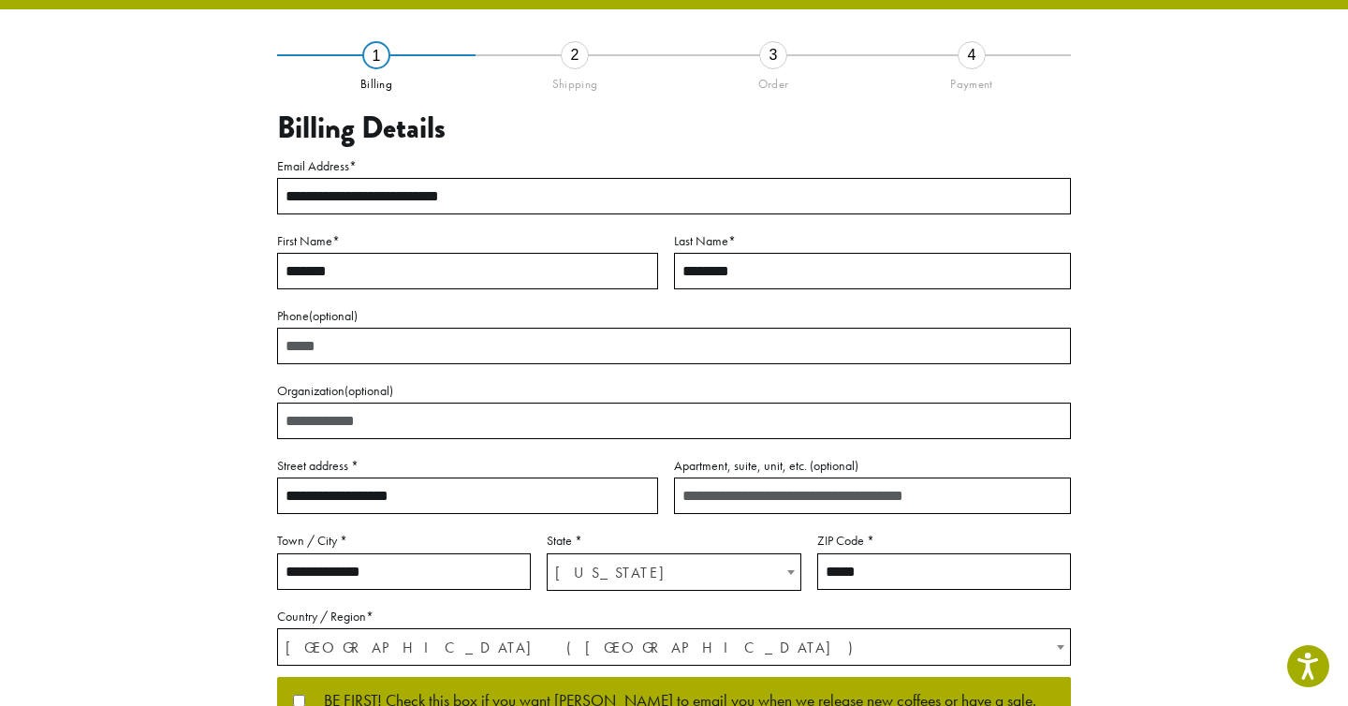
scroll to position [84, 0]
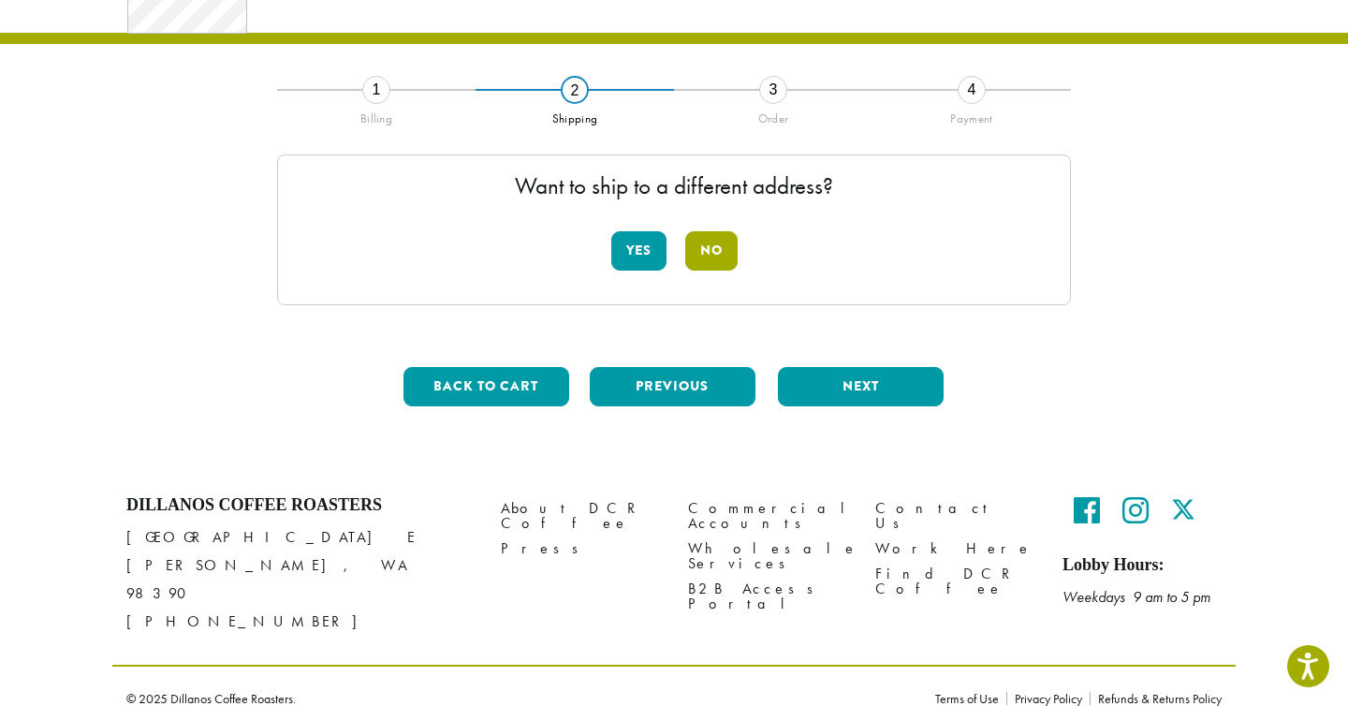
click at [715, 252] on button "No" at bounding box center [711, 250] width 52 height 39
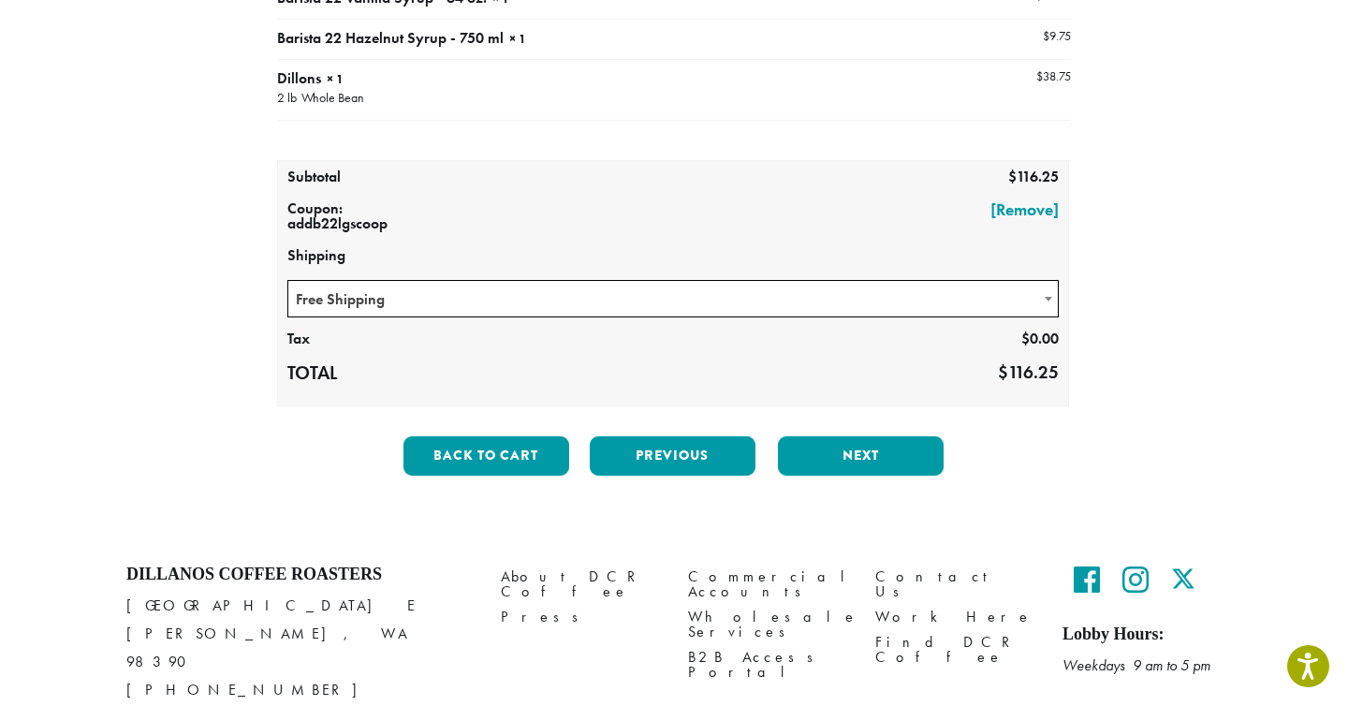
scroll to position [384, 0]
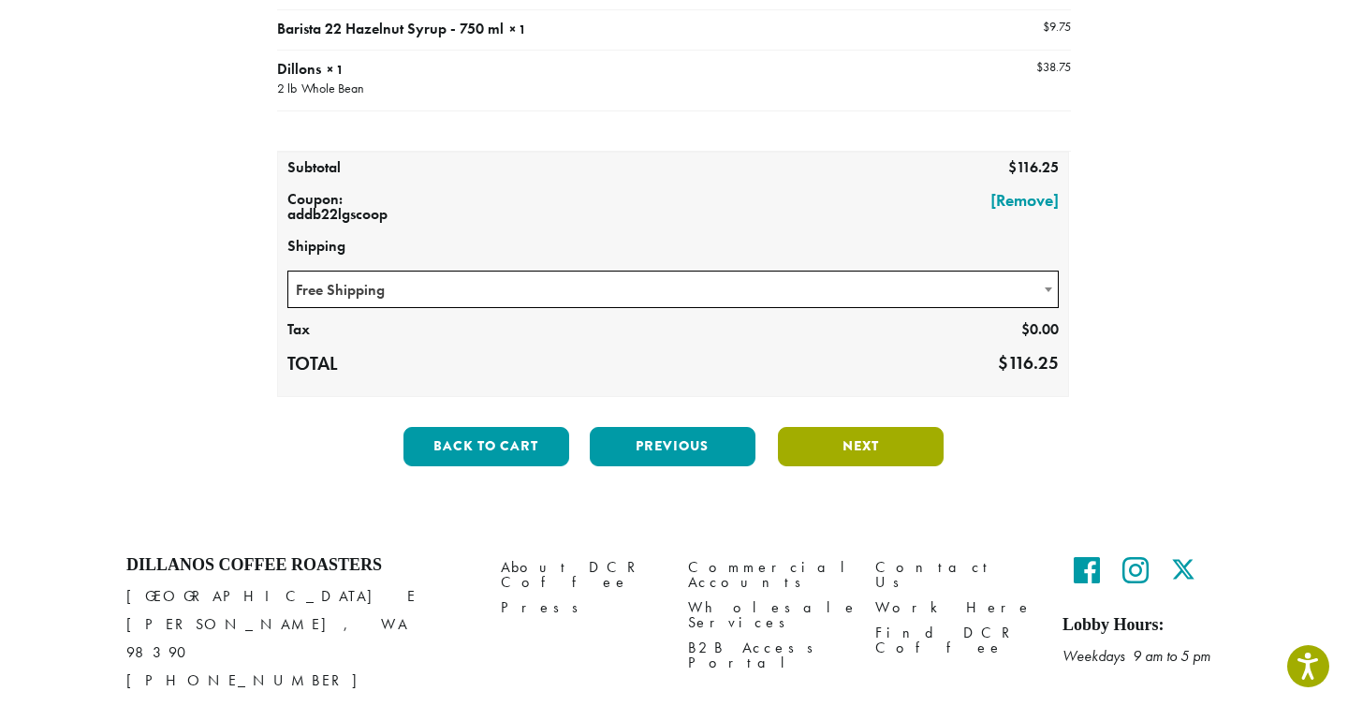
click at [851, 436] on button "Next" at bounding box center [861, 446] width 166 height 39
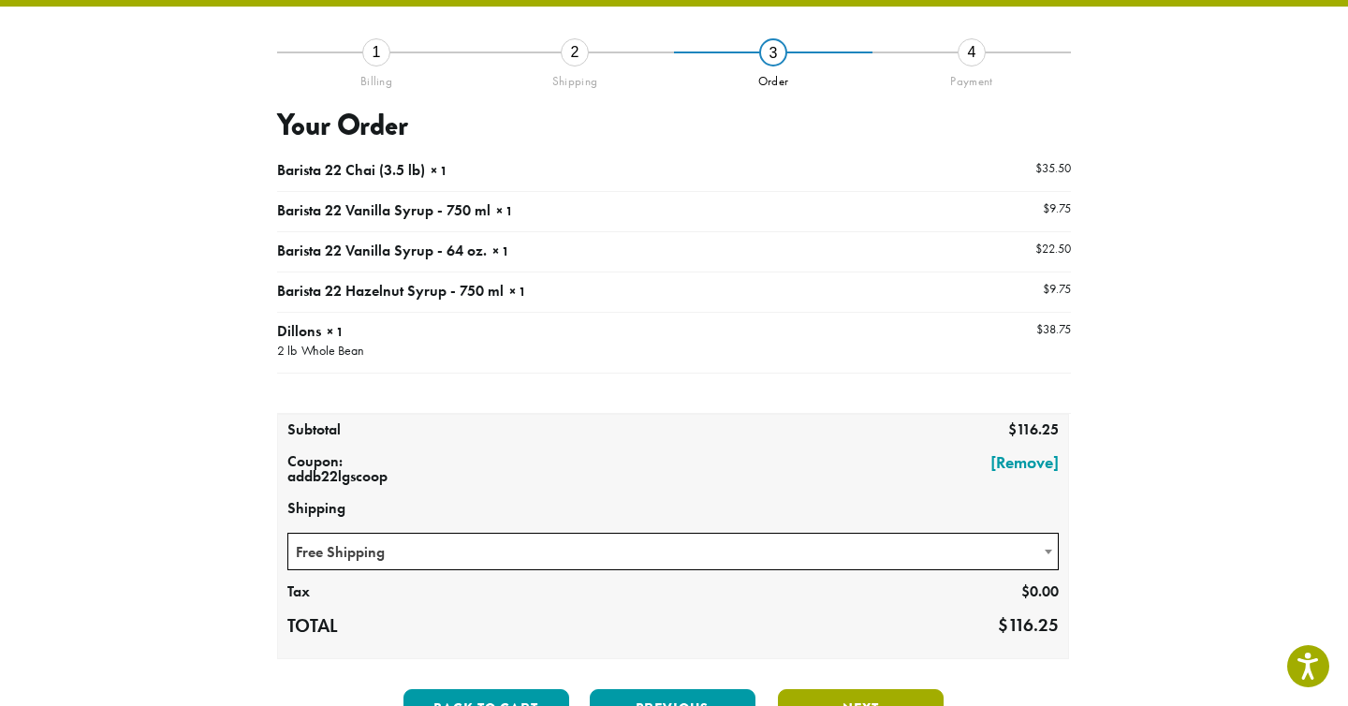
scroll to position [107, 0]
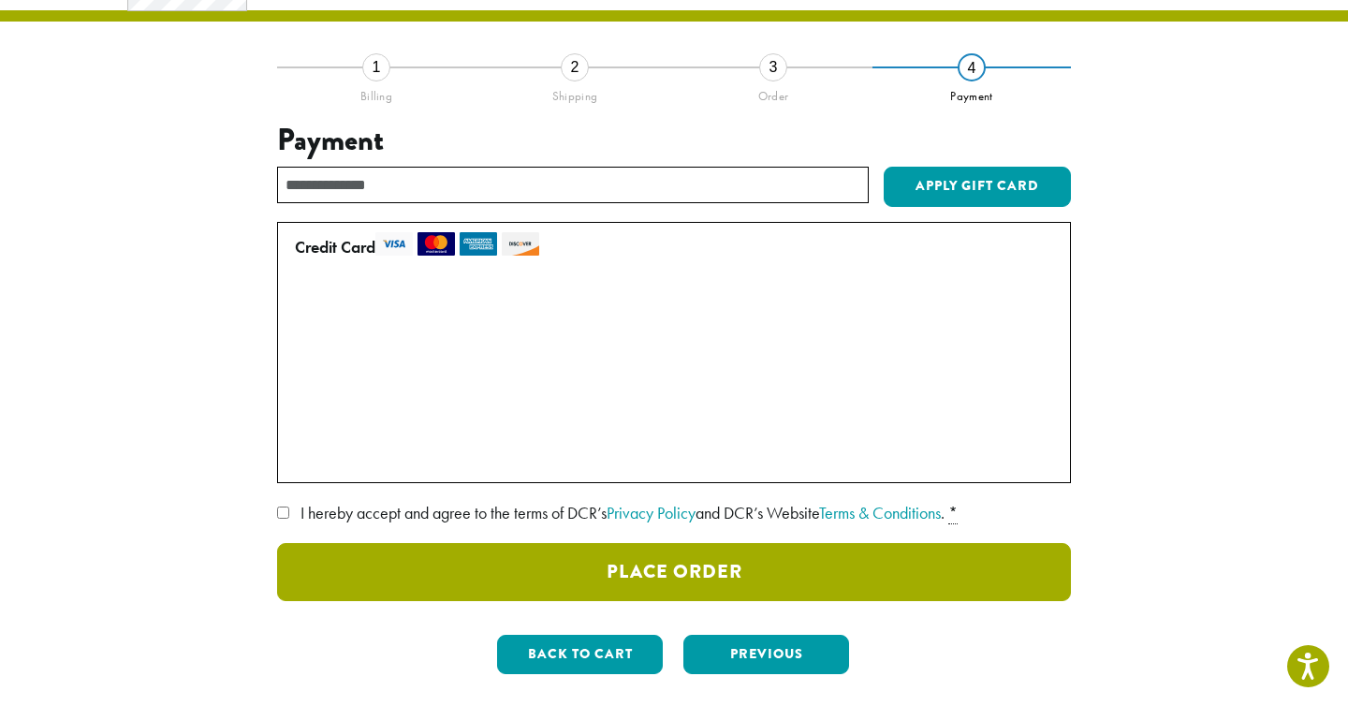
click at [419, 590] on button "Place Order" at bounding box center [674, 572] width 794 height 58
